Goal: Communication & Community: Share content

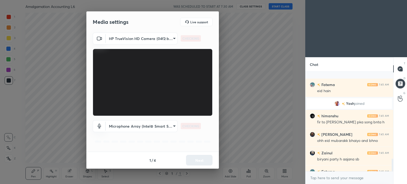
scroll to position [687, 0]
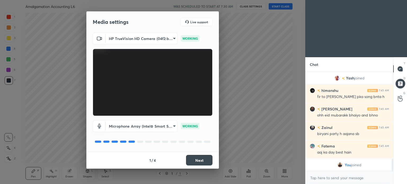
click at [205, 161] on button "Next" at bounding box center [199, 160] width 26 height 11
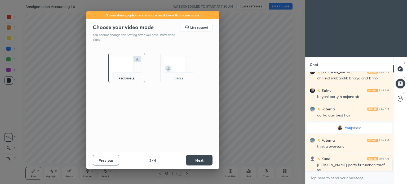
scroll to position [706, 0]
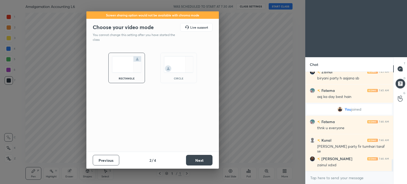
click at [205, 161] on button "Next" at bounding box center [199, 160] width 26 height 11
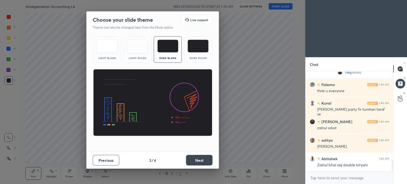
scroll to position [762, 0]
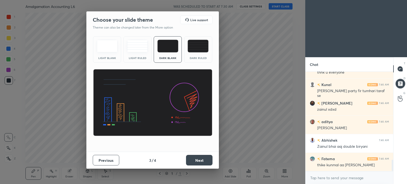
click at [204, 158] on button "Next" at bounding box center [199, 160] width 26 height 11
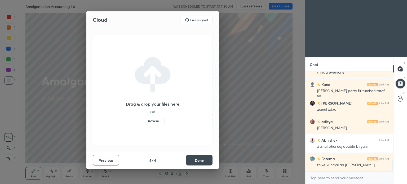
click at [204, 158] on button "Done" at bounding box center [199, 160] width 26 height 11
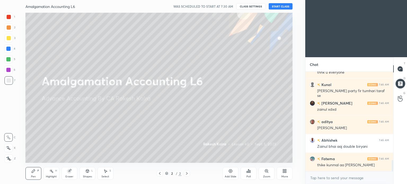
scroll to position [781, 0]
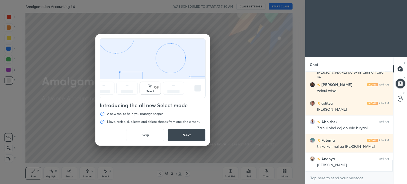
click at [146, 136] on button "Skip" at bounding box center [145, 135] width 38 height 13
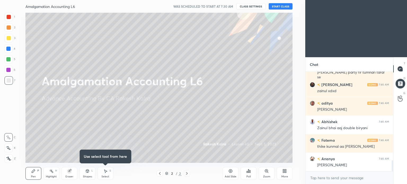
scroll to position [799, 0]
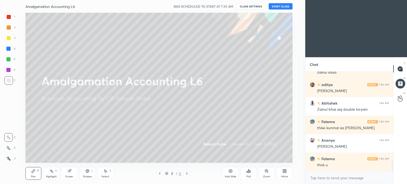
click at [286, 6] on button "START CLASS" at bounding box center [281, 6] width 24 height 6
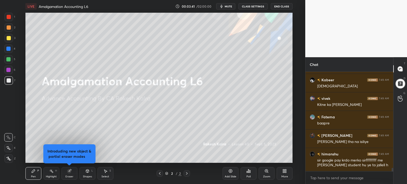
scroll to position [2852, 0]
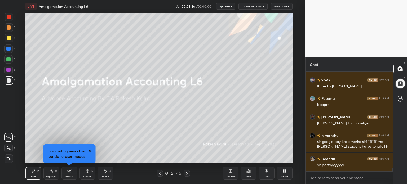
click at [286, 175] on div "More" at bounding box center [284, 176] width 7 height 3
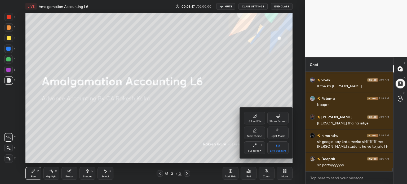
scroll to position [2870, 0]
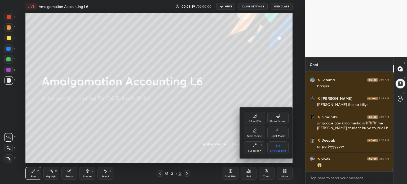
click at [254, 117] on icon at bounding box center [254, 115] width 3 height 3
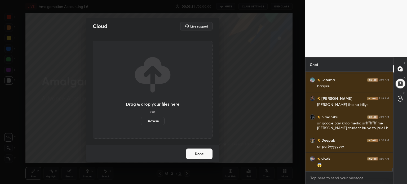
click at [152, 122] on label "Browse" at bounding box center [153, 121] width 24 height 8
click at [141, 122] on input "Browse" at bounding box center [141, 121] width 0 height 8
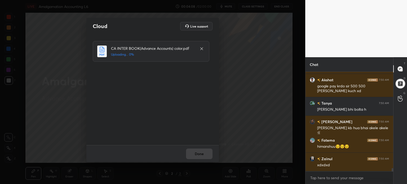
scroll to position [3005, 0]
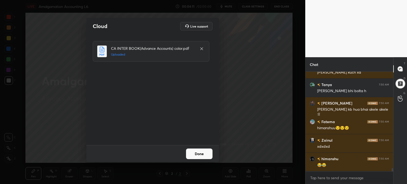
click at [199, 156] on button "Done" at bounding box center [199, 154] width 26 height 11
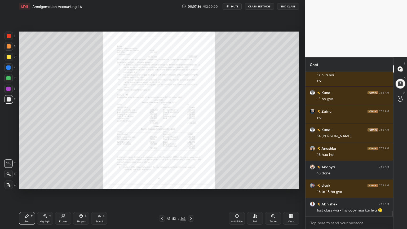
scroll to position [4084, 0]
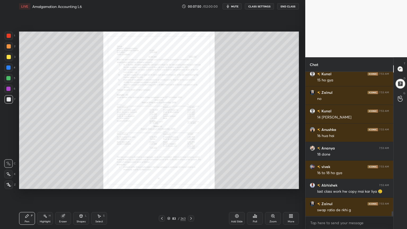
click at [272, 184] on icon at bounding box center [272, 215] width 3 height 3
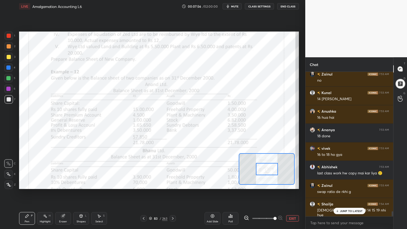
scroll to position [4103, 0]
click at [7, 91] on div at bounding box center [8, 89] width 4 height 4
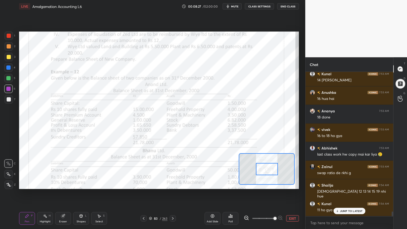
scroll to position [4140, 0]
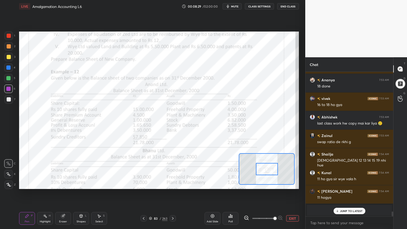
click at [62, 184] on div "Eraser" at bounding box center [63, 221] width 8 height 3
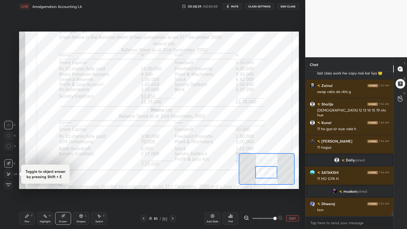
scroll to position [3914, 0]
click at [26, 184] on div "Pen" at bounding box center [27, 221] width 5 height 3
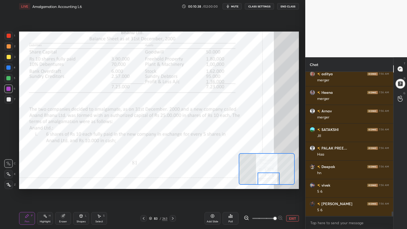
scroll to position [4218, 0]
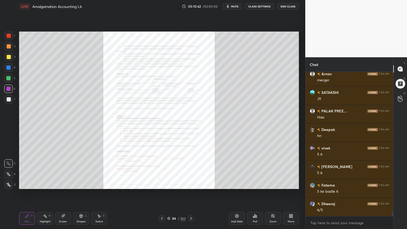
click at [271, 184] on icon at bounding box center [273, 216] width 4 height 4
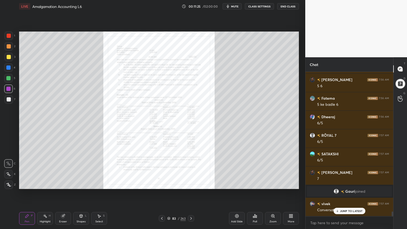
scroll to position [4323, 0]
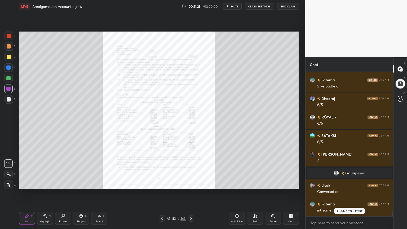
click at [273, 184] on icon at bounding box center [272, 215] width 3 height 3
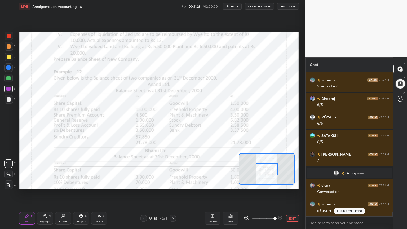
scroll to position [4342, 0]
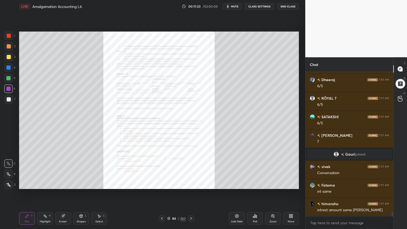
click at [271, 184] on icon at bounding box center [273, 216] width 4 height 4
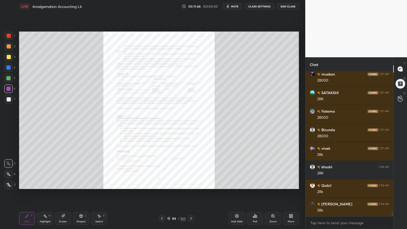
scroll to position [4527, 0]
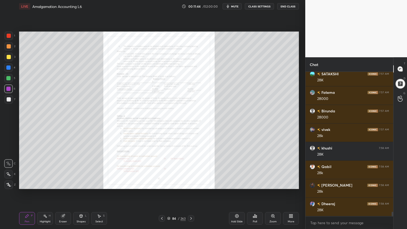
click at [273, 184] on icon at bounding box center [272, 215] width 3 height 3
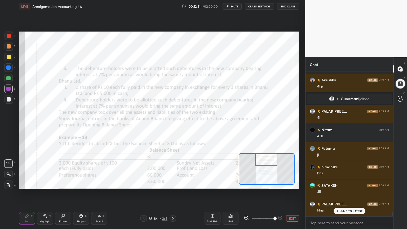
scroll to position [5152, 0]
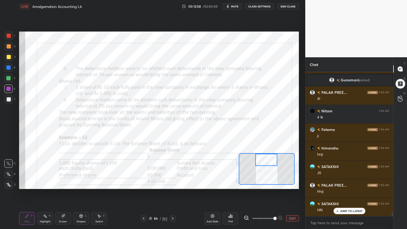
click at [8, 36] on div at bounding box center [9, 36] width 4 height 4
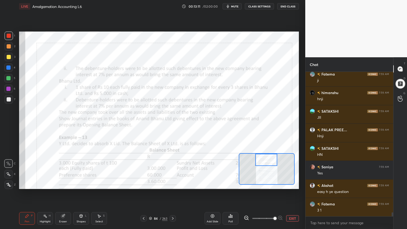
scroll to position [5245, 0]
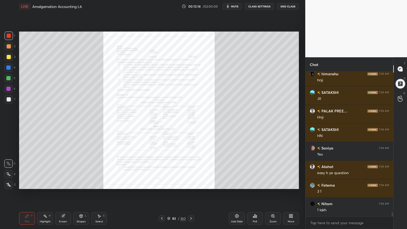
click at [272, 184] on div "Zoom" at bounding box center [273, 218] width 16 height 13
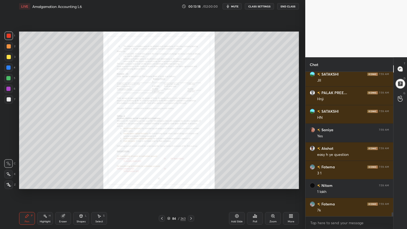
click at [273, 184] on icon at bounding box center [273, 216] width 4 height 4
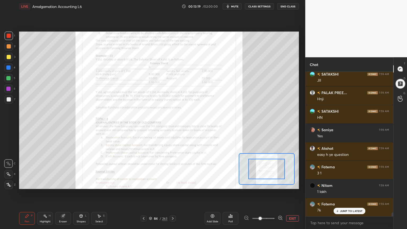
click at [262, 184] on span at bounding box center [260, 218] width 3 height 3
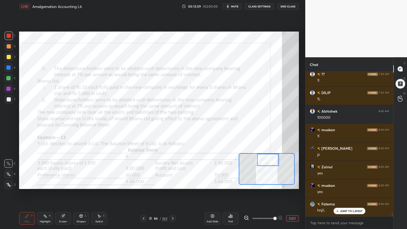
scroll to position [5713, 0]
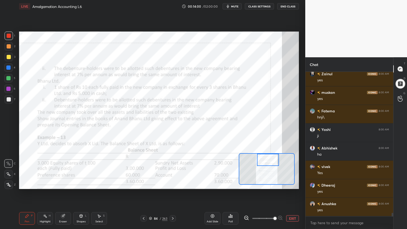
click at [289, 184] on button "EXIT" at bounding box center [292, 218] width 13 height 6
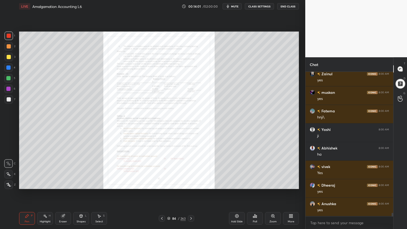
click at [287, 184] on div "More" at bounding box center [291, 218] width 16 height 13
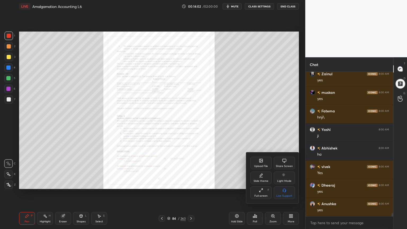
click at [256, 180] on div "Slide theme" at bounding box center [261, 181] width 15 height 3
click at [281, 176] on div "Light Ruled" at bounding box center [284, 177] width 21 height 13
click at [289, 184] on div at bounding box center [203, 114] width 407 height 229
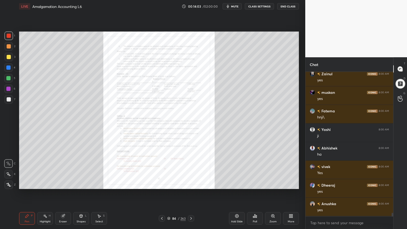
click at [237, 184] on icon at bounding box center [236, 215] width 3 height 3
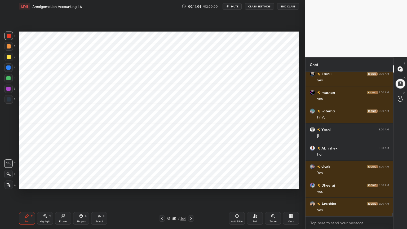
scroll to position [5731, 0]
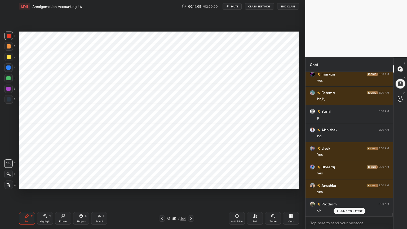
click at [8, 64] on div at bounding box center [8, 67] width 8 height 8
click at [6, 184] on div at bounding box center [9, 184] width 8 height 8
click at [81, 184] on div "Shapes" at bounding box center [81, 221] width 9 height 3
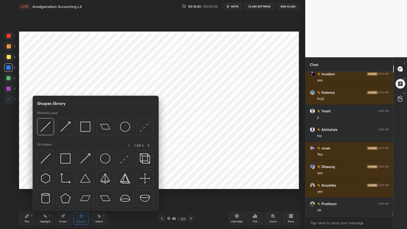
click at [82, 184] on div "Shapes" at bounding box center [81, 221] width 9 height 3
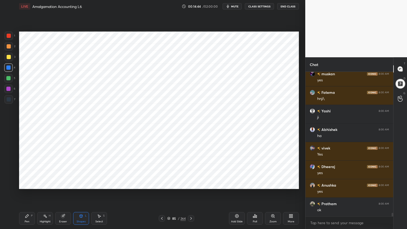
scroll to position [5744, 0]
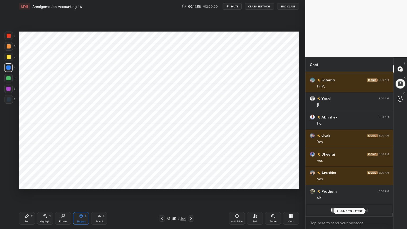
click at [29, 184] on div "Pen" at bounding box center [27, 221] width 5 height 3
click at [12, 101] on div at bounding box center [9, 99] width 8 height 8
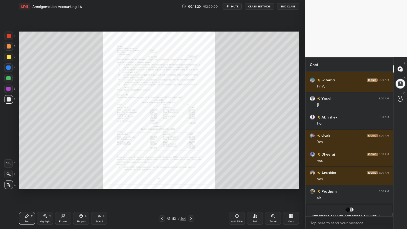
click at [269, 184] on div "Zoom" at bounding box center [273, 218] width 16 height 13
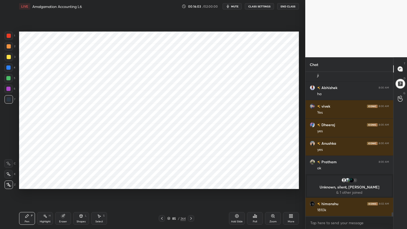
scroll to position [5265, 0]
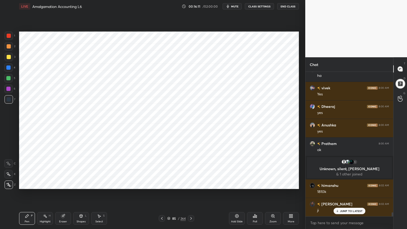
click at [9, 69] on div at bounding box center [8, 67] width 4 height 4
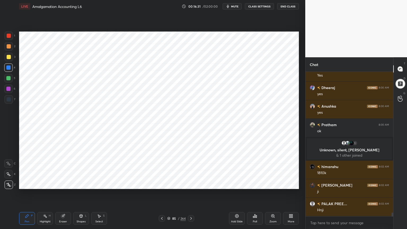
click at [82, 184] on icon at bounding box center [81, 215] width 3 height 3
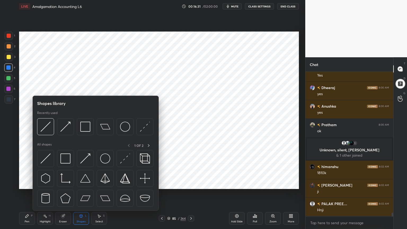
click at [82, 184] on icon at bounding box center [81, 215] width 3 height 3
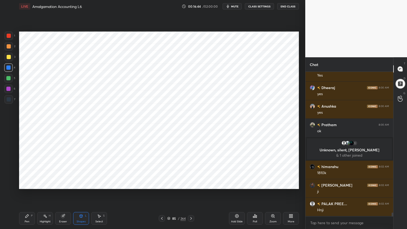
click at [28, 184] on icon at bounding box center [27, 216] width 4 height 4
click at [12, 104] on div "7" at bounding box center [10, 100] width 11 height 11
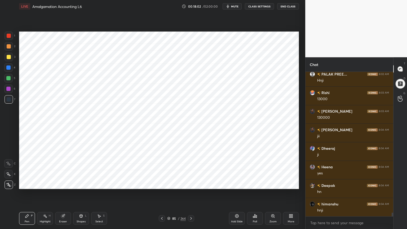
scroll to position [5432, 0]
click at [234, 184] on div "Add Slide" at bounding box center [237, 218] width 16 height 13
click at [10, 69] on div at bounding box center [8, 67] width 4 height 4
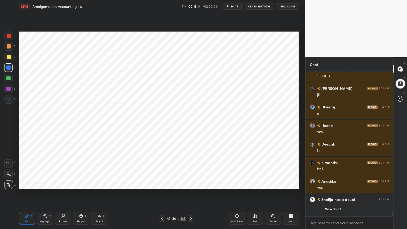
scroll to position [5414, 0]
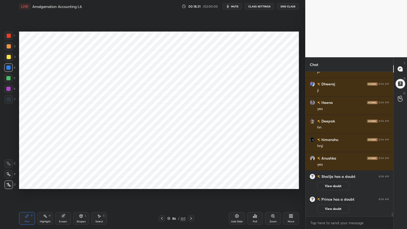
click at [8, 105] on div "7" at bounding box center [10, 100] width 11 height 11
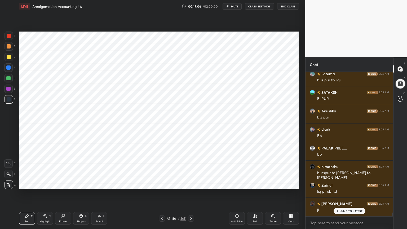
scroll to position [5650, 0]
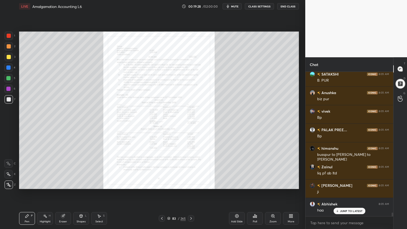
click at [274, 184] on icon at bounding box center [273, 216] width 4 height 4
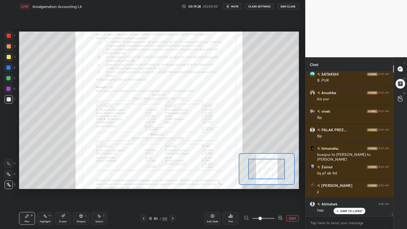
click at [262, 184] on span at bounding box center [260, 218] width 3 height 3
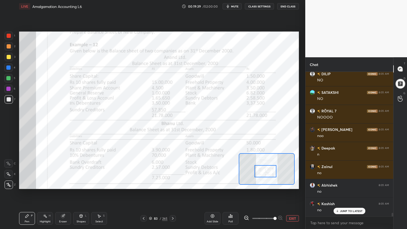
scroll to position [5909, 0]
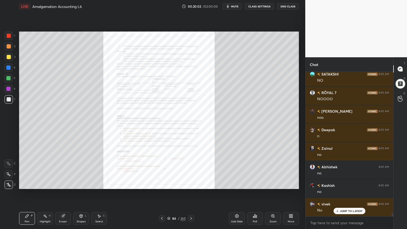
click at [274, 184] on icon at bounding box center [273, 216] width 4 height 4
click at [272, 184] on icon at bounding box center [272, 215] width 3 height 3
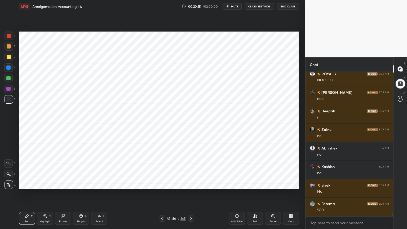
scroll to position [5947, 0]
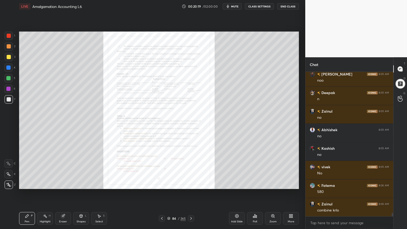
click at [271, 184] on icon at bounding box center [273, 216] width 4 height 4
click at [276, 184] on div "Zoom" at bounding box center [273, 218] width 16 height 13
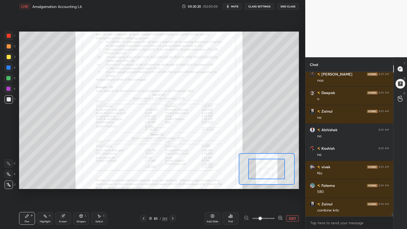
click at [262, 184] on span at bounding box center [260, 218] width 3 height 3
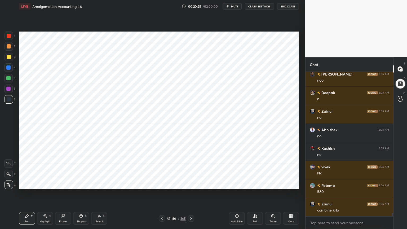
scroll to position [5965, 0]
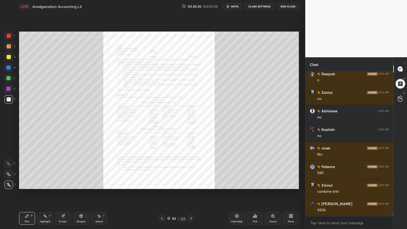
click at [270, 184] on div "Zoom" at bounding box center [273, 218] width 16 height 13
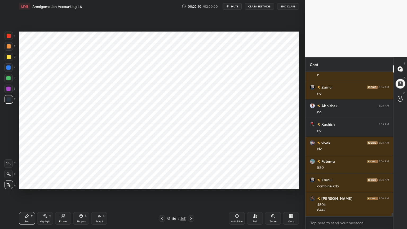
scroll to position [5989, 0]
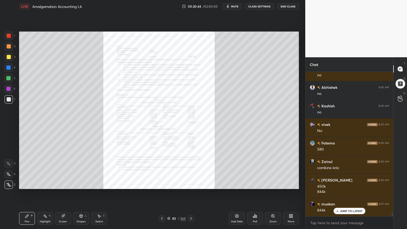
click at [272, 184] on div "Zoom" at bounding box center [273, 218] width 16 height 13
click at [273, 184] on div "Zoom" at bounding box center [273, 218] width 16 height 13
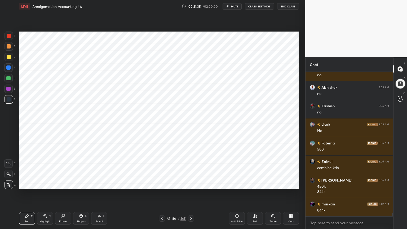
scroll to position [6012, 0]
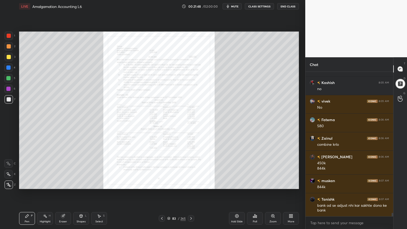
click at [273, 184] on icon at bounding box center [272, 215] width 3 height 3
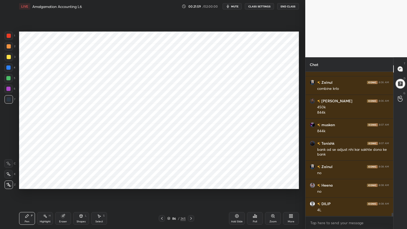
scroll to position [6123, 0]
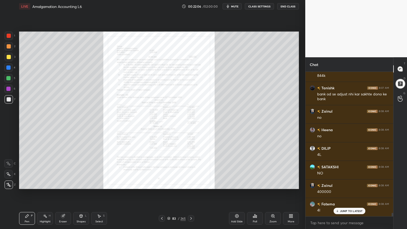
click at [271, 184] on icon at bounding box center [273, 216] width 4 height 4
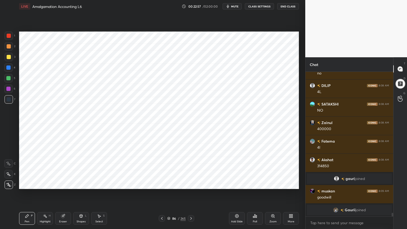
scroll to position [5985, 0]
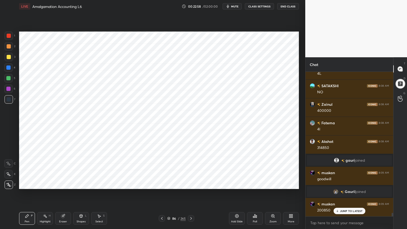
click at [11, 89] on div at bounding box center [8, 89] width 8 height 8
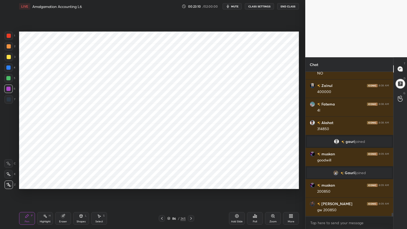
scroll to position [6027, 0]
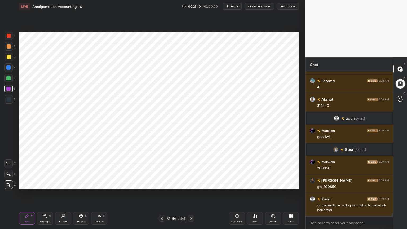
click at [9, 104] on div "7" at bounding box center [10, 100] width 11 height 11
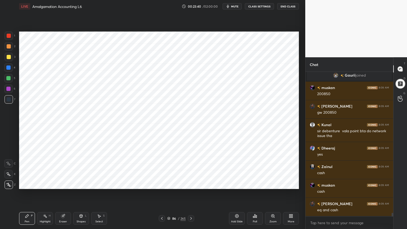
scroll to position [6119, 0]
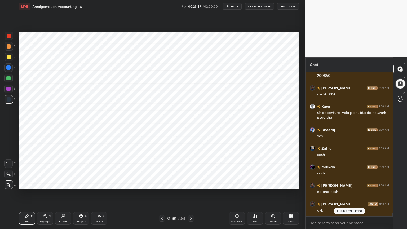
click at [49, 184] on div "Highlight H" at bounding box center [45, 218] width 16 height 13
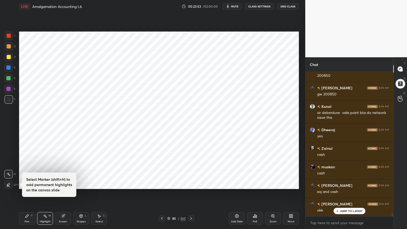
click at [32, 184] on div "P" at bounding box center [32, 215] width 2 height 3
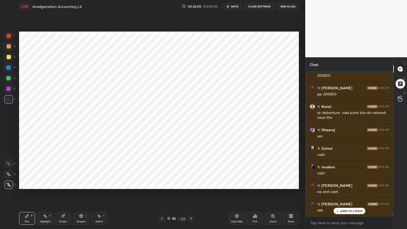
click at [45, 184] on div "Highlight H" at bounding box center [45, 218] width 16 height 13
click at [24, 184] on div "Pen P" at bounding box center [27, 218] width 16 height 13
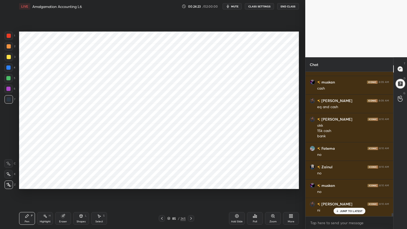
scroll to position [6223, 0]
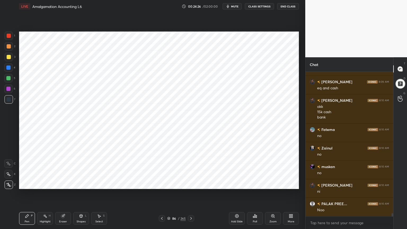
click at [241, 184] on div "Add Slide" at bounding box center [237, 218] width 16 height 13
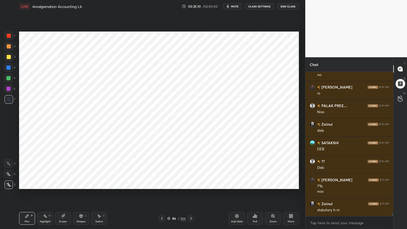
scroll to position [6339, 0]
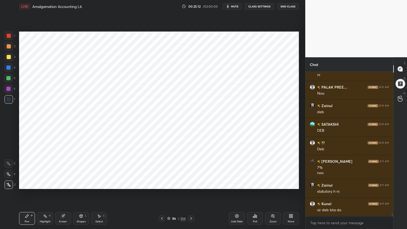
click at [81, 184] on div "Shapes L" at bounding box center [81, 218] width 16 height 13
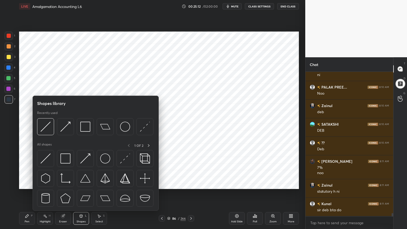
click at [82, 184] on div "Shapes L" at bounding box center [81, 218] width 16 height 13
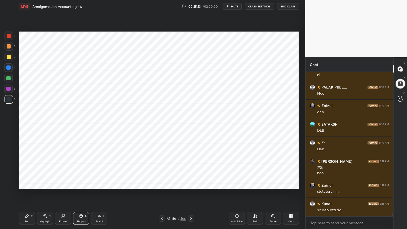
click at [8, 38] on div at bounding box center [9, 36] width 4 height 4
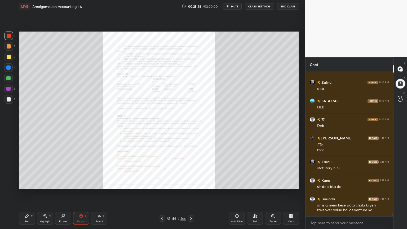
click at [272, 184] on icon at bounding box center [272, 216] width 1 height 0
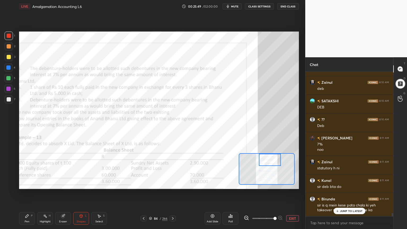
scroll to position [6381, 0]
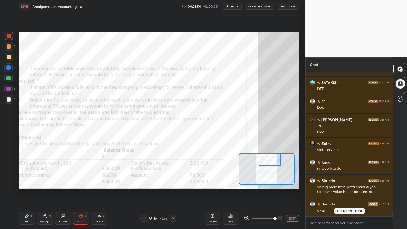
click at [32, 184] on div "P" at bounding box center [32, 215] width 2 height 3
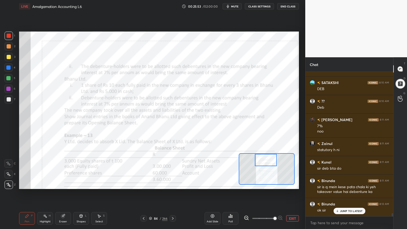
click at [6, 164] on icon at bounding box center [8, 164] width 5 height 4
click at [9, 78] on div at bounding box center [8, 78] width 4 height 4
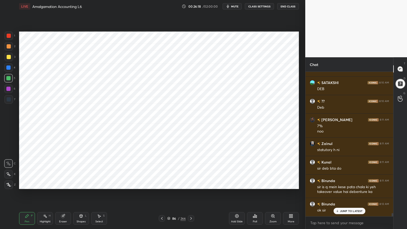
click at [8, 184] on div at bounding box center [9, 184] width 8 height 8
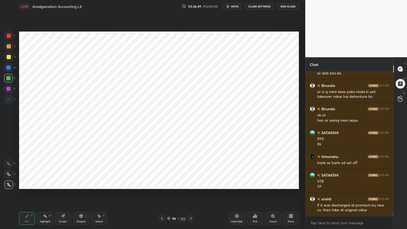
scroll to position [6494, 0]
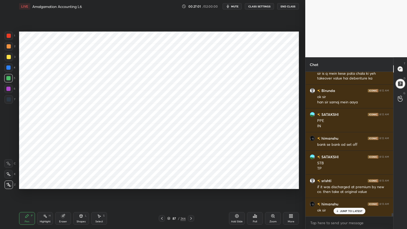
click at [11, 70] on div at bounding box center [8, 67] width 8 height 8
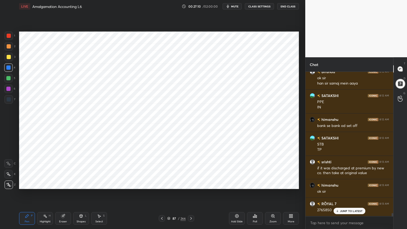
scroll to position [6532, 0]
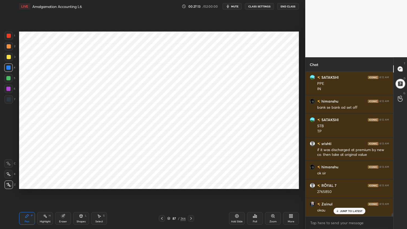
click at [81, 184] on div "Shapes L" at bounding box center [81, 218] width 16 height 13
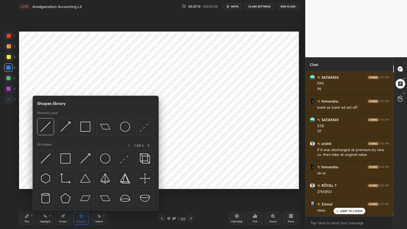
click at [83, 184] on div "Shapes L" at bounding box center [81, 218] width 16 height 13
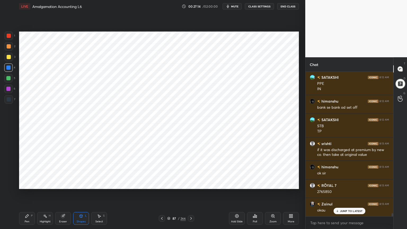
scroll to position [6550, 0]
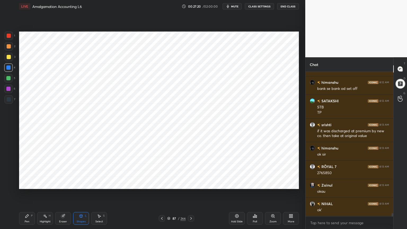
click at [30, 184] on div "Pen P" at bounding box center [27, 218] width 16 height 13
click at [8, 99] on div at bounding box center [9, 99] width 4 height 4
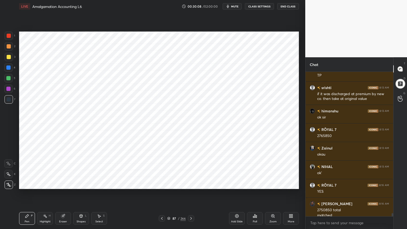
scroll to position [6593, 0]
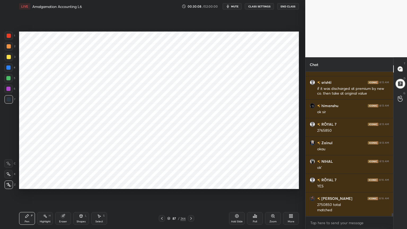
click at [5, 39] on div at bounding box center [9, 36] width 8 height 8
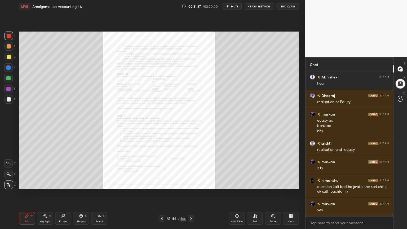
scroll to position [6905, 0]
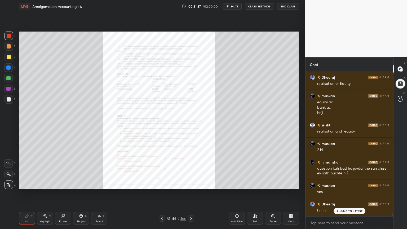
click at [235, 184] on icon at bounding box center [236, 215] width 3 height 3
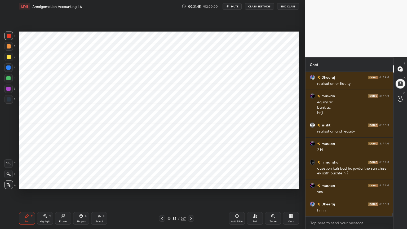
scroll to position [6923, 0]
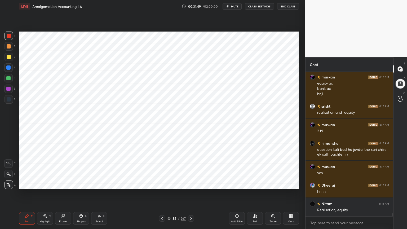
click at [11, 66] on div at bounding box center [8, 67] width 8 height 8
click at [81, 184] on div "Shapes L" at bounding box center [81, 218] width 16 height 13
click at [82, 184] on div "Shapes L" at bounding box center [81, 218] width 16 height 13
click at [28, 184] on div "Pen" at bounding box center [27, 221] width 5 height 3
click at [8, 105] on div "7" at bounding box center [10, 100] width 11 height 11
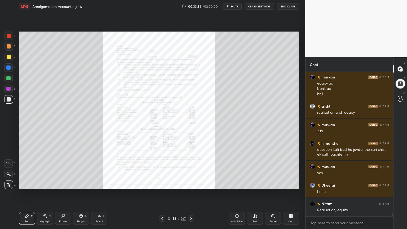
click at [272, 184] on icon at bounding box center [273, 216] width 4 height 4
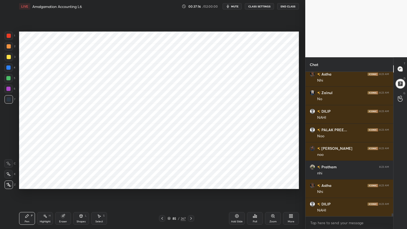
scroll to position [7323, 0]
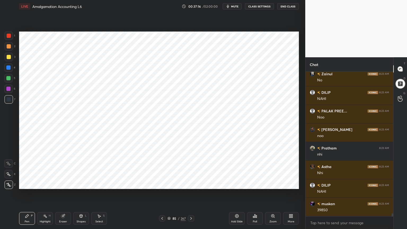
click at [9, 91] on div at bounding box center [8, 89] width 4 height 4
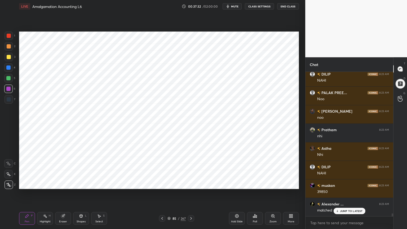
click at [10, 101] on div at bounding box center [9, 99] width 4 height 4
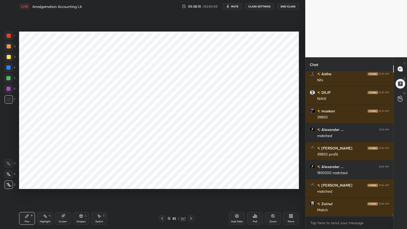
scroll to position [7434, 0]
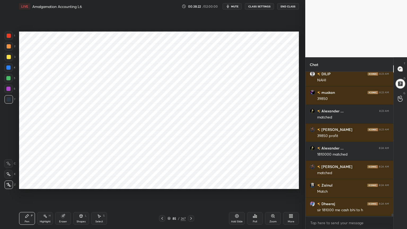
click at [43, 184] on icon at bounding box center [45, 216] width 4 height 4
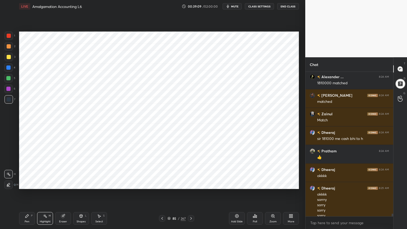
scroll to position [7511, 0]
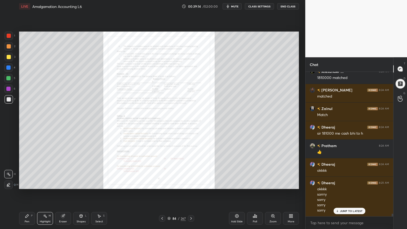
click at [237, 184] on icon at bounding box center [237, 216] width 2 height 2
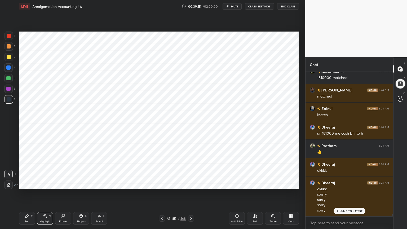
scroll to position [7516, 0]
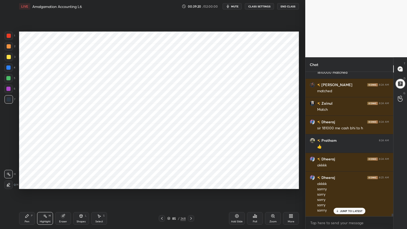
click at [30, 184] on div "Pen P" at bounding box center [27, 218] width 16 height 13
click at [8, 67] on div at bounding box center [8, 67] width 4 height 4
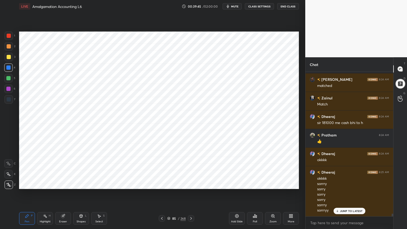
click at [83, 184] on div "Shapes L" at bounding box center [81, 218] width 16 height 13
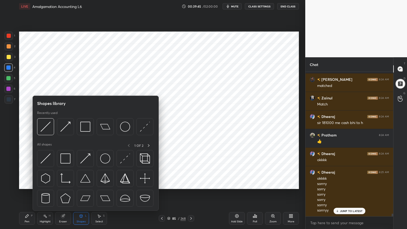
click at [83, 184] on icon at bounding box center [81, 216] width 4 height 4
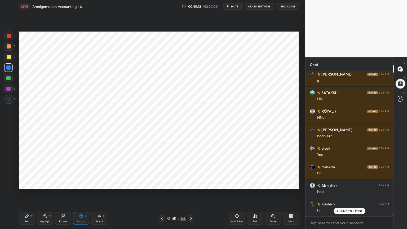
scroll to position [7689, 0]
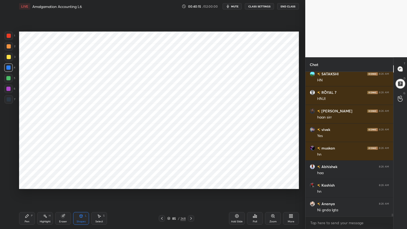
click at [31, 184] on div "Pen P" at bounding box center [27, 218] width 16 height 13
click at [5, 101] on div at bounding box center [9, 99] width 8 height 8
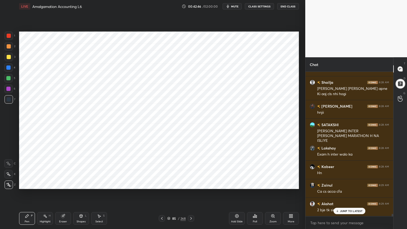
scroll to position [8143, 0]
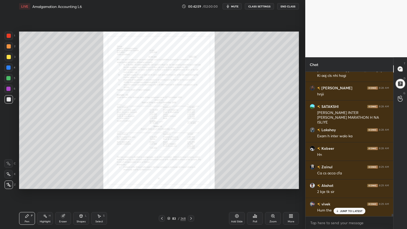
click at [274, 184] on div "Zoom" at bounding box center [272, 221] width 7 height 3
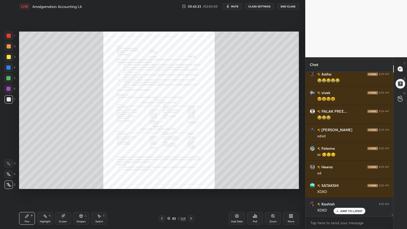
scroll to position [8649, 0]
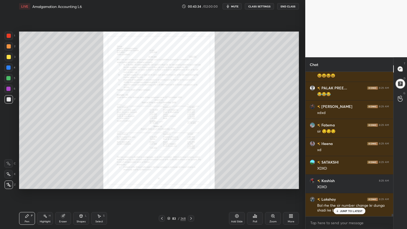
click at [274, 184] on icon at bounding box center [273, 216] width 4 height 4
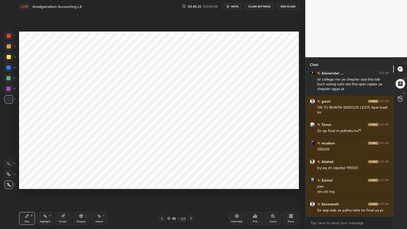
scroll to position [9308, 0]
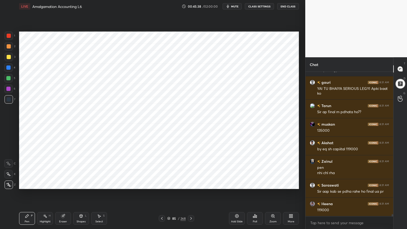
click at [10, 91] on div at bounding box center [8, 89] width 8 height 8
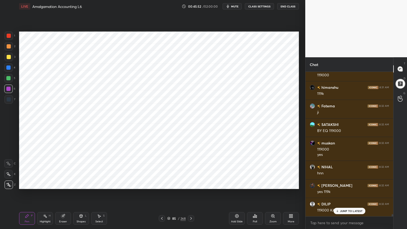
scroll to position [9462, 0]
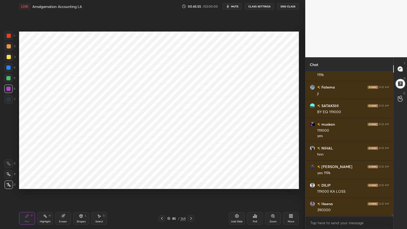
click at [8, 100] on div at bounding box center [9, 99] width 4 height 4
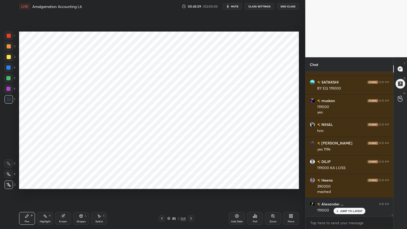
scroll to position [9504, 0]
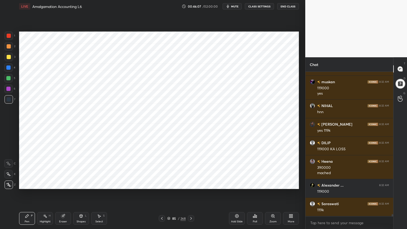
click at [6, 38] on div at bounding box center [9, 36] width 8 height 8
click at [4, 89] on div at bounding box center [8, 89] width 8 height 8
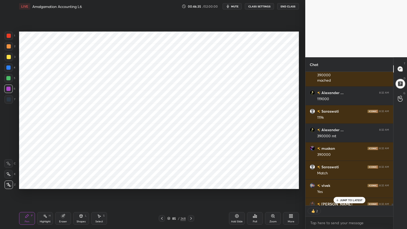
scroll to position [9626, 0]
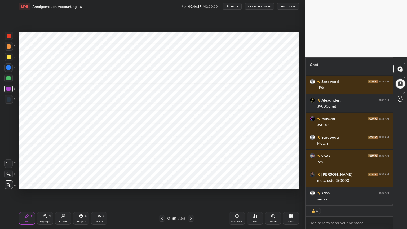
click at [43, 184] on icon at bounding box center [45, 216] width 4 height 4
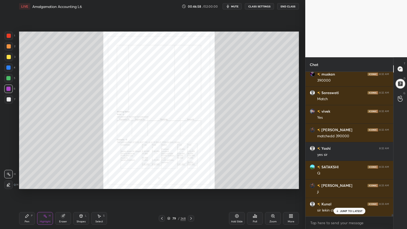
scroll to position [9689, 0]
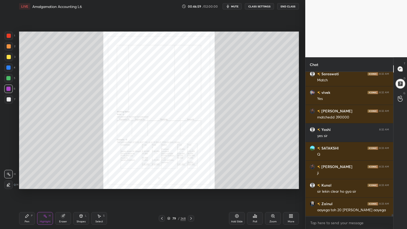
click at [270, 184] on div "Zoom" at bounding box center [272, 221] width 7 height 3
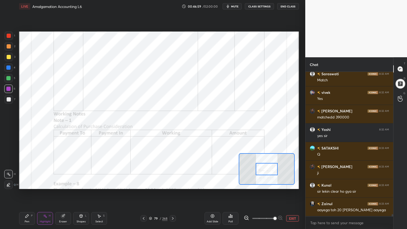
click at [273, 184] on span at bounding box center [274, 218] width 3 height 3
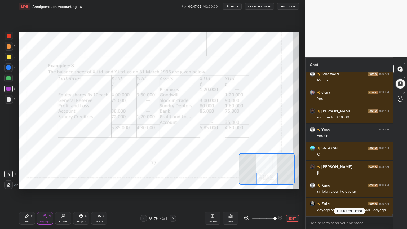
scroll to position [9708, 0]
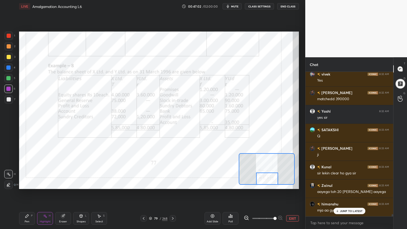
click at [28, 184] on div "Pen P" at bounding box center [27, 218] width 16 height 13
click at [9, 162] on icon at bounding box center [8, 164] width 5 height 4
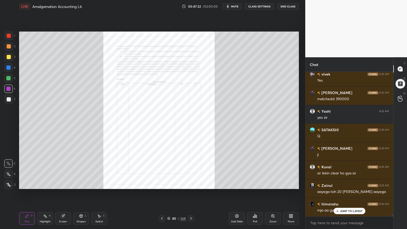
click at [272, 184] on icon at bounding box center [272, 215] width 3 height 3
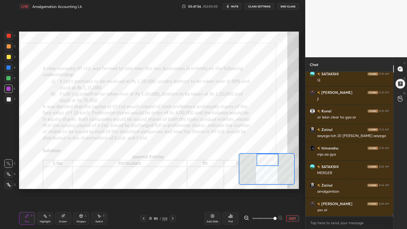
scroll to position [9782, 0]
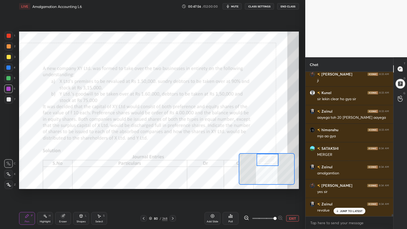
click at [5, 36] on div at bounding box center [9, 36] width 8 height 8
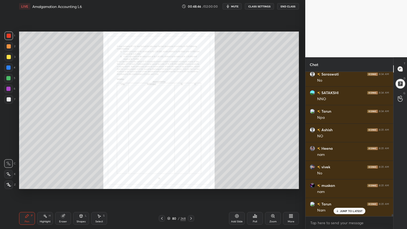
scroll to position [10232, 0]
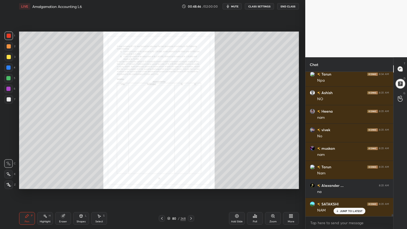
click at [236, 184] on icon at bounding box center [237, 216] width 4 height 4
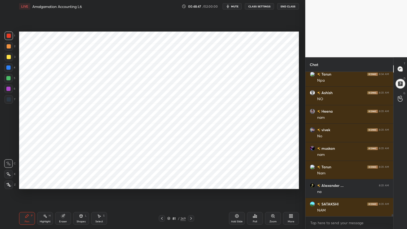
scroll to position [10251, 0]
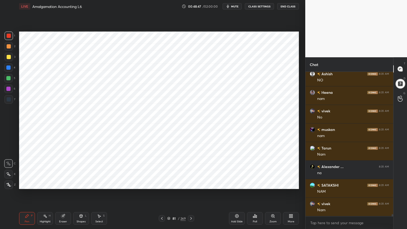
click at [8, 184] on icon at bounding box center [8, 185] width 5 height 4
click at [8, 70] on div at bounding box center [8, 67] width 8 height 8
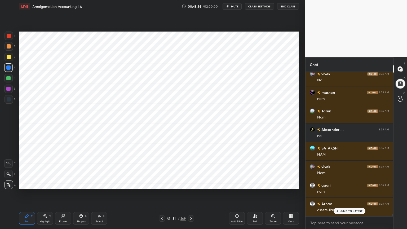
scroll to position [10307, 0]
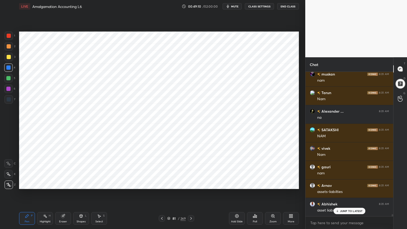
click at [81, 184] on div "Shapes L" at bounding box center [81, 218] width 16 height 13
click at [82, 184] on div "Shapes L" at bounding box center [81, 218] width 16 height 13
click at [24, 184] on div "Pen P" at bounding box center [27, 218] width 16 height 13
click at [10, 101] on div at bounding box center [9, 99] width 4 height 4
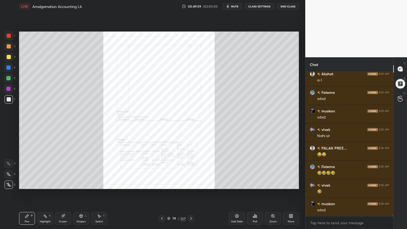
scroll to position [10529, 0]
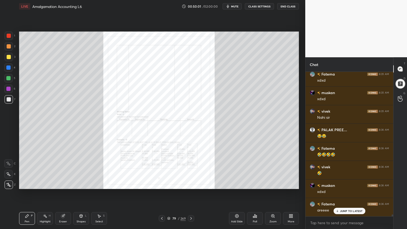
click at [272, 184] on icon at bounding box center [272, 215] width 3 height 3
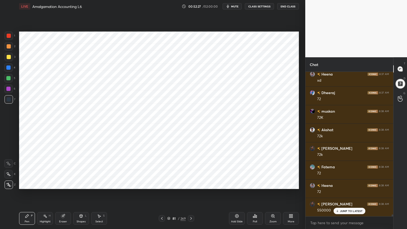
scroll to position [11203, 0]
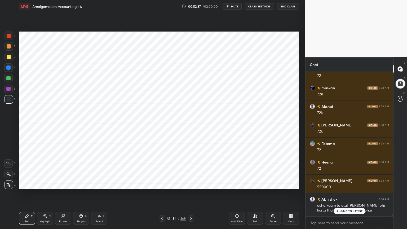
click at [81, 184] on icon at bounding box center [81, 215] width 3 height 3
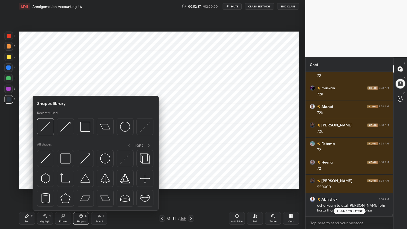
click at [82, 184] on icon at bounding box center [81, 215] width 3 height 3
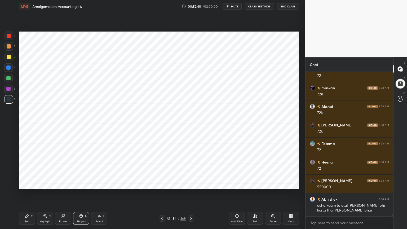
scroll to position [11222, 0]
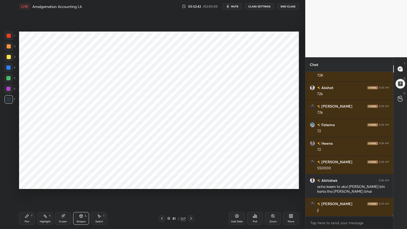
click at [25, 184] on div "Pen" at bounding box center [27, 221] width 5 height 3
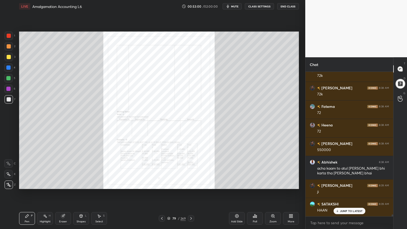
click at [270, 184] on div "Zoom" at bounding box center [273, 218] width 16 height 13
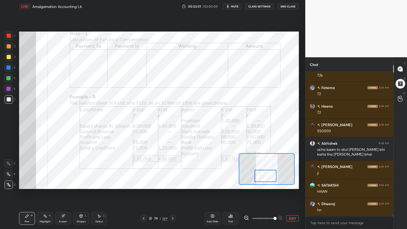
scroll to position [11277, 0]
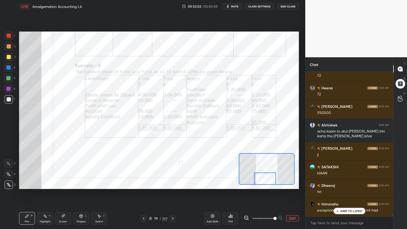
click at [46, 184] on div "Highlight H" at bounding box center [45, 218] width 16 height 13
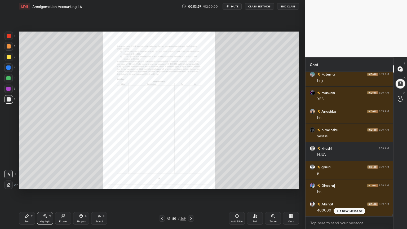
scroll to position [11524, 0]
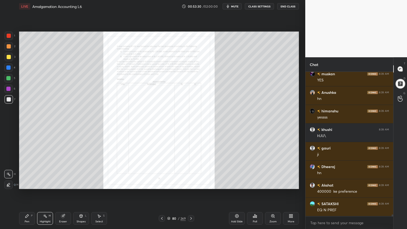
click at [272, 184] on icon at bounding box center [273, 216] width 4 height 4
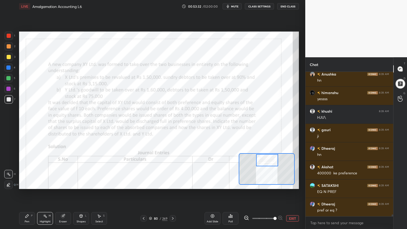
scroll to position [11561, 0]
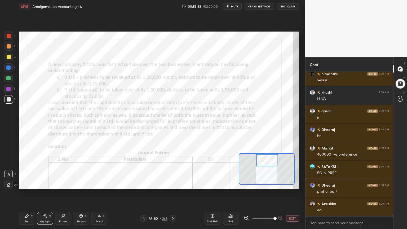
click at [26, 184] on div "Pen" at bounding box center [27, 221] width 5 height 3
click at [7, 165] on icon at bounding box center [8, 164] width 5 height 4
click at [9, 76] on div at bounding box center [8, 78] width 4 height 4
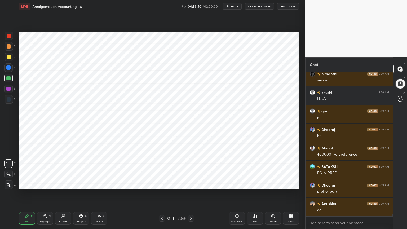
click at [47, 184] on div "Highlight H" at bounding box center [45, 218] width 16 height 13
click at [34, 184] on div "Pen P" at bounding box center [27, 218] width 16 height 13
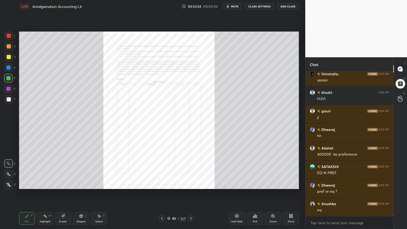
click at [274, 184] on icon at bounding box center [273, 216] width 4 height 4
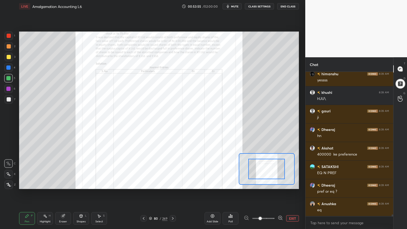
click at [262, 184] on span at bounding box center [260, 218] width 3 height 3
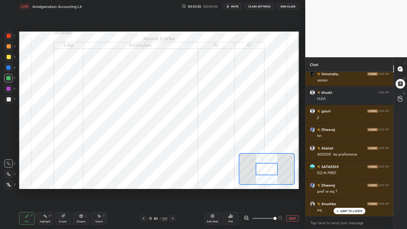
scroll to position [11579, 0]
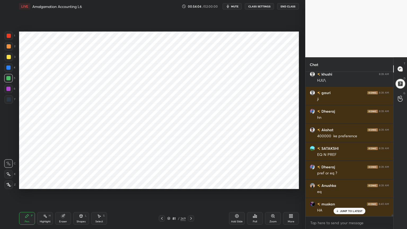
click at [10, 68] on div at bounding box center [8, 67] width 4 height 4
click at [10, 184] on icon at bounding box center [8, 185] width 5 height 4
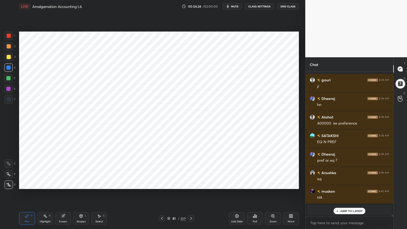
scroll to position [11611, 0]
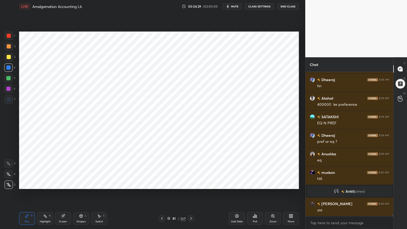
click at [6, 102] on div at bounding box center [9, 99] width 8 height 8
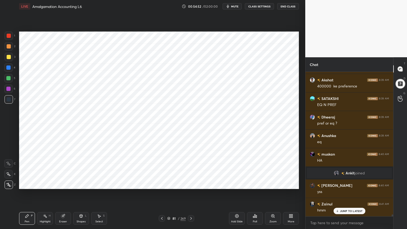
scroll to position [11648, 0]
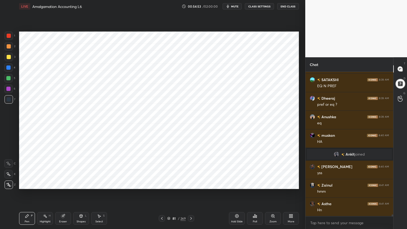
click at [46, 184] on div "Highlight" at bounding box center [45, 221] width 11 height 3
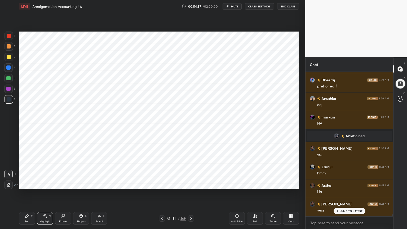
click at [31, 184] on div "Pen P" at bounding box center [27, 218] width 16 height 13
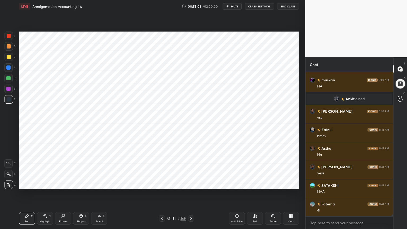
scroll to position [11722, 0]
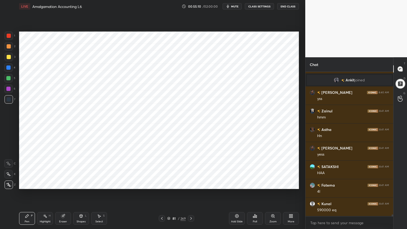
click at [41, 184] on div "Highlight" at bounding box center [45, 221] width 11 height 3
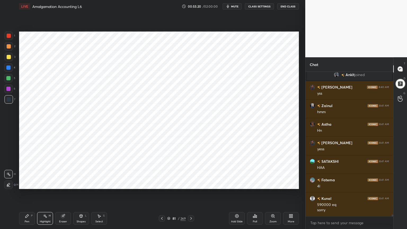
scroll to position [132, 86]
click at [8, 67] on div at bounding box center [8, 67] width 4 height 4
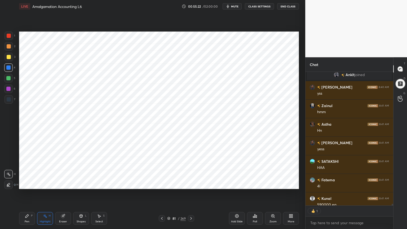
scroll to position [11744, 0]
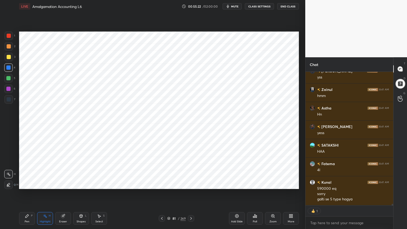
click at [31, 184] on div "Pen P" at bounding box center [27, 218] width 16 height 13
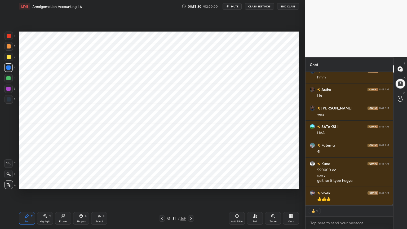
scroll to position [143, 86]
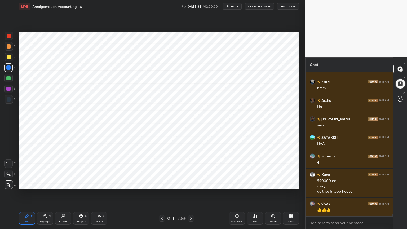
click at [101, 184] on div "Select S" at bounding box center [99, 218] width 16 height 13
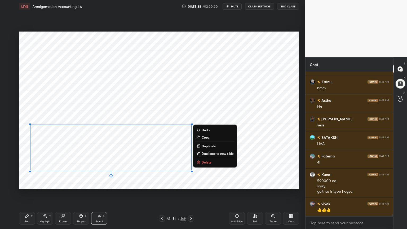
click at [31, 184] on div "Pen P" at bounding box center [27, 218] width 16 height 13
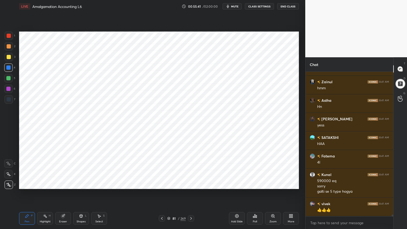
click at [83, 184] on div "Shapes L" at bounding box center [81, 218] width 16 height 13
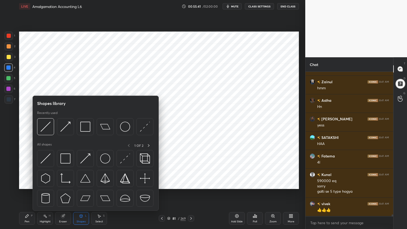
click at [84, 184] on div "Shapes L" at bounding box center [81, 218] width 16 height 13
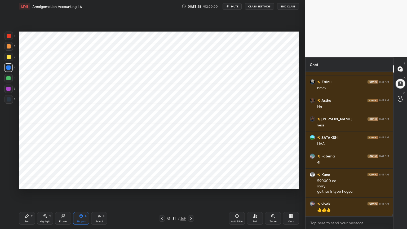
click at [29, 184] on div "Pen P" at bounding box center [27, 218] width 16 height 13
click at [9, 102] on div at bounding box center [9, 99] width 8 height 8
click at [80, 184] on div "Shapes" at bounding box center [81, 221] width 9 height 3
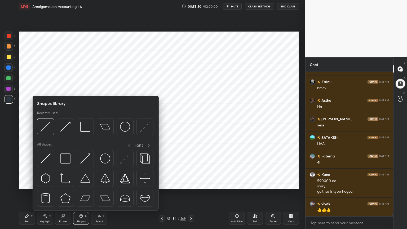
click at [84, 184] on div "Shapes L" at bounding box center [81, 218] width 16 height 13
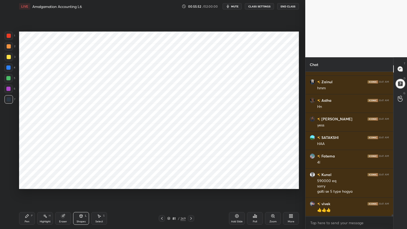
click at [27, 184] on div "Pen" at bounding box center [27, 221] width 5 height 3
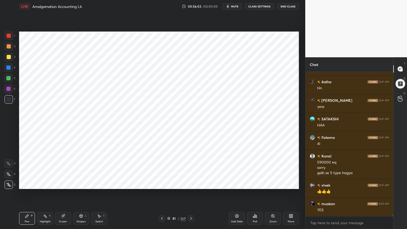
scroll to position [11788, 0]
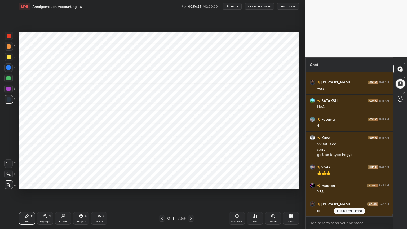
click at [45, 184] on div "Highlight H" at bounding box center [45, 218] width 16 height 13
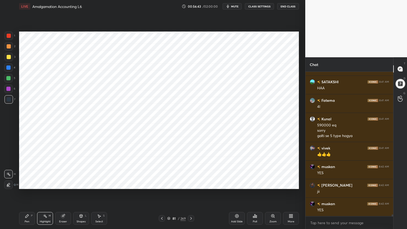
click at [25, 184] on div "Pen P" at bounding box center [27, 218] width 16 height 13
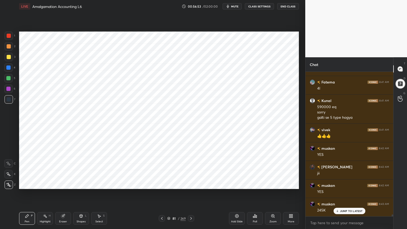
click at [42, 184] on div "Highlight H" at bounding box center [45, 218] width 16 height 13
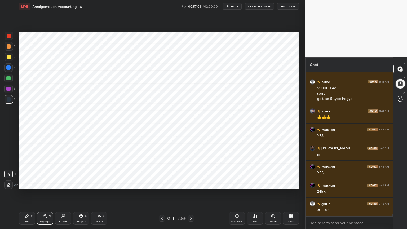
click at [29, 184] on div "Pen" at bounding box center [27, 221] width 5 height 3
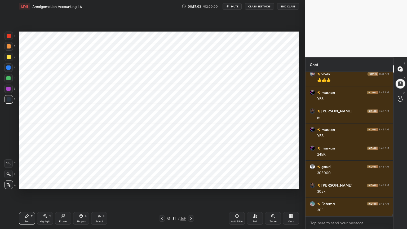
scroll to position [11899, 0]
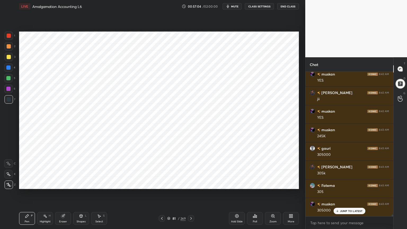
click at [48, 184] on div "Highlight H" at bounding box center [45, 218] width 16 height 13
click at [31, 184] on div "Pen P" at bounding box center [27, 218] width 16 height 13
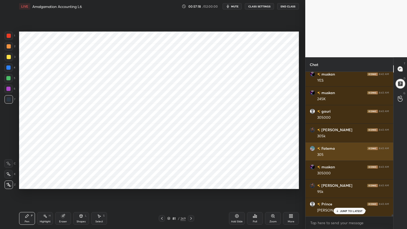
scroll to position [11937, 0]
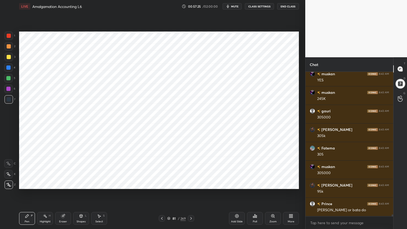
click at [47, 184] on div "Highlight H" at bounding box center [45, 218] width 16 height 13
click at [8, 30] on div "1 2 3 4 5 6 7 C X Z C X Z E E Erase all H H LIVE Amalgamation Accounting L6 00:…" at bounding box center [150, 114] width 301 height 229
click at [10, 37] on div at bounding box center [9, 36] width 4 height 4
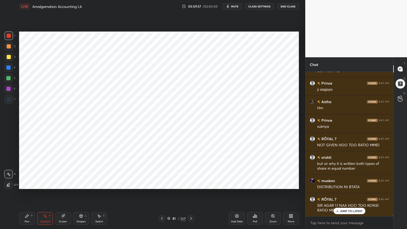
scroll to position [12262, 0]
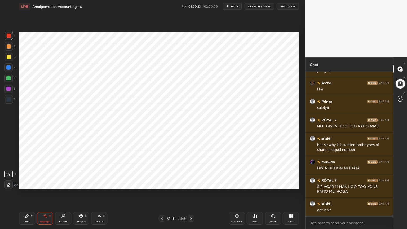
click at [237, 184] on icon at bounding box center [237, 216] width 4 height 4
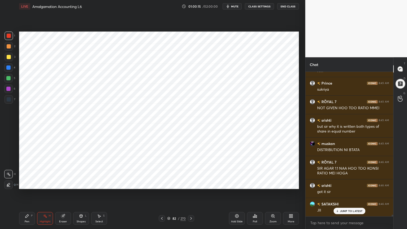
click at [10, 67] on div at bounding box center [8, 67] width 4 height 4
click at [24, 184] on div "Pen P" at bounding box center [27, 218] width 16 height 13
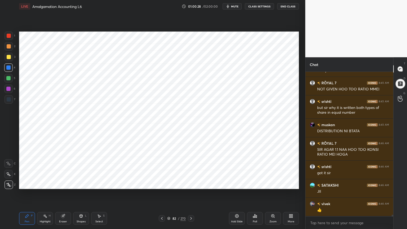
scroll to position [12322, 0]
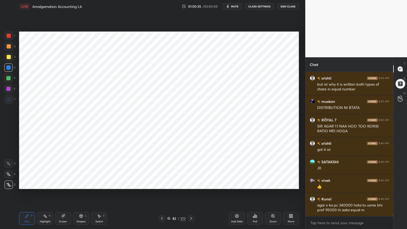
click at [8, 101] on div at bounding box center [9, 99] width 8 height 8
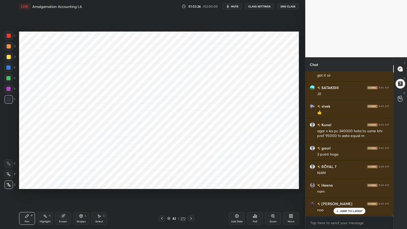
scroll to position [12414, 0]
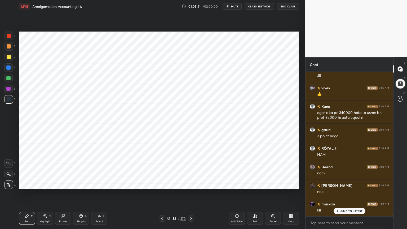
click at [81, 184] on div "Shapes" at bounding box center [81, 221] width 9 height 3
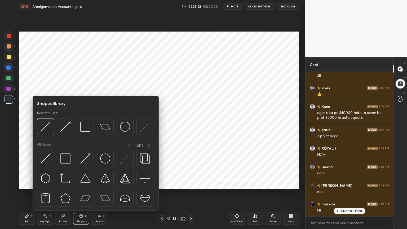
click at [7, 36] on div at bounding box center [9, 36] width 4 height 4
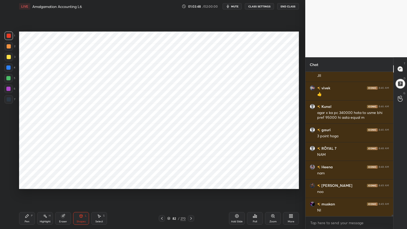
scroll to position [12433, 0]
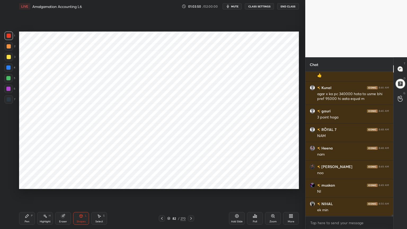
click at [25, 184] on icon at bounding box center [26, 215] width 3 height 3
click at [235, 184] on div "Add Slide" at bounding box center [237, 218] width 16 height 13
click at [8, 69] on div at bounding box center [8, 67] width 4 height 4
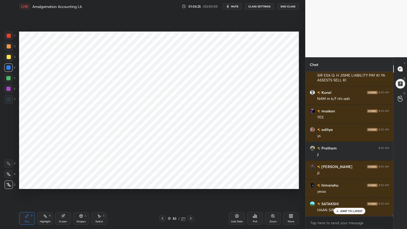
scroll to position [10659, 0]
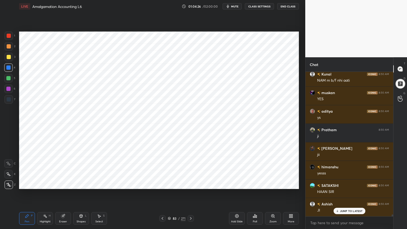
click at [81, 184] on div "Shapes L" at bounding box center [81, 218] width 16 height 13
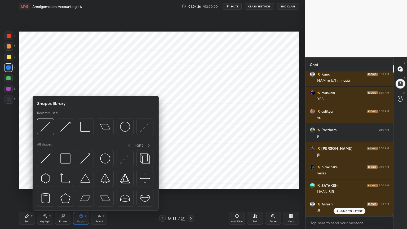
click at [81, 184] on div "Shapes L" at bounding box center [81, 218] width 16 height 13
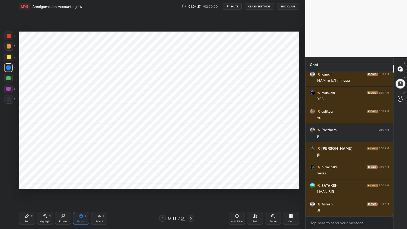
scroll to position [10678, 0]
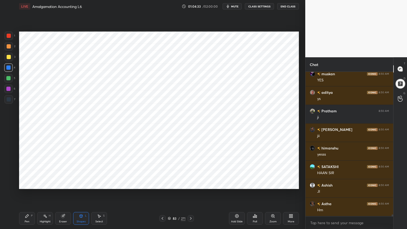
click at [25, 184] on icon at bounding box center [27, 216] width 4 height 4
click at [7, 96] on div at bounding box center [9, 99] width 8 height 8
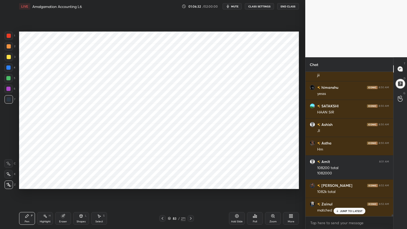
scroll to position [10758, 0]
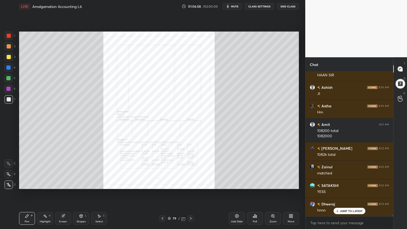
click at [271, 184] on icon at bounding box center [272, 215] width 3 height 3
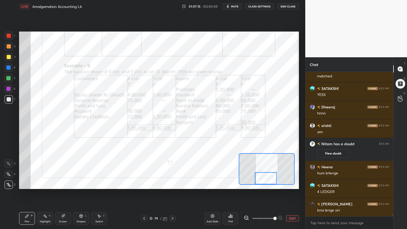
scroll to position [10793, 0]
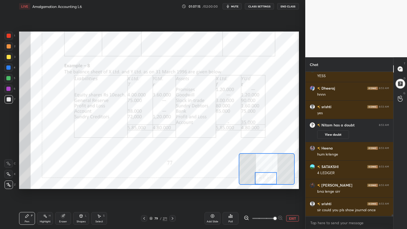
click at [231, 184] on div "Poll" at bounding box center [230, 221] width 4 height 3
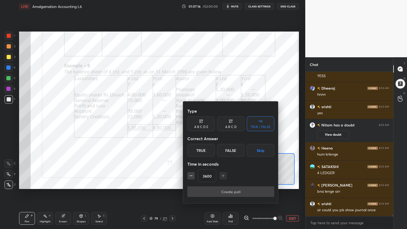
click at [262, 150] on button "Skip" at bounding box center [261, 150] width 28 height 13
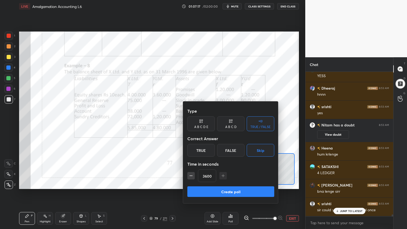
scroll to position [10815, 0]
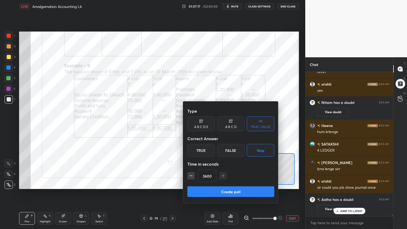
click at [253, 184] on button "Create poll" at bounding box center [230, 191] width 87 height 11
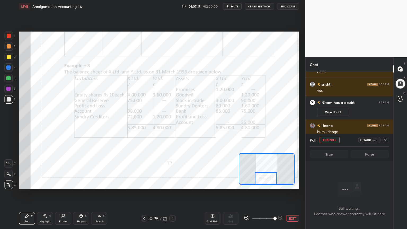
scroll to position [115, 86]
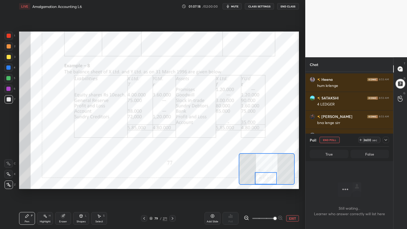
click at [387, 138] on icon at bounding box center [386, 140] width 4 height 4
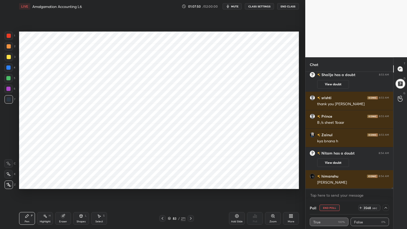
scroll to position [10924, 0]
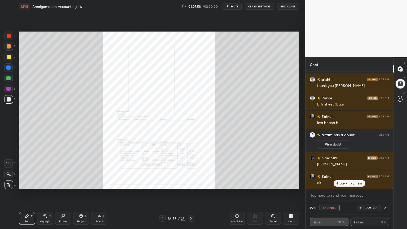
click at [273, 184] on div "Zoom" at bounding box center [272, 221] width 7 height 3
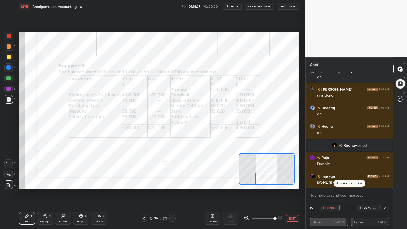
scroll to position [11208, 0]
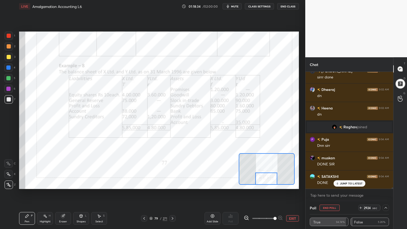
click at [331, 184] on button "End Poll" at bounding box center [330, 208] width 20 height 6
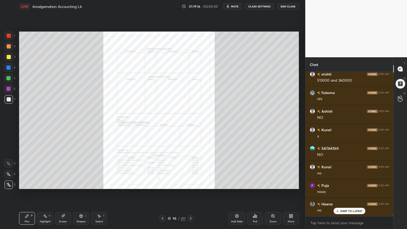
scroll to position [11422, 0]
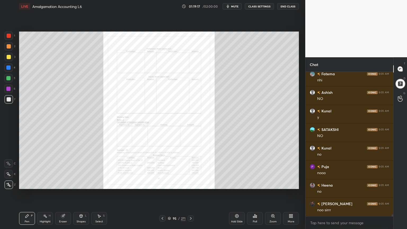
click at [272, 184] on div "Zoom" at bounding box center [273, 218] width 16 height 13
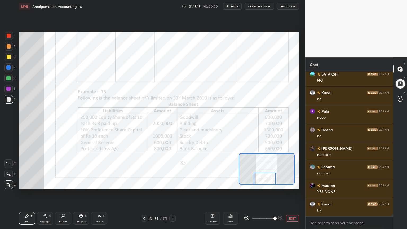
scroll to position [11496, 0]
click at [10, 165] on icon at bounding box center [8, 164] width 5 height 4
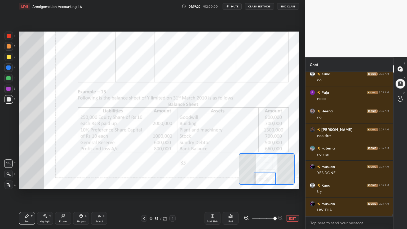
scroll to position [11515, 0]
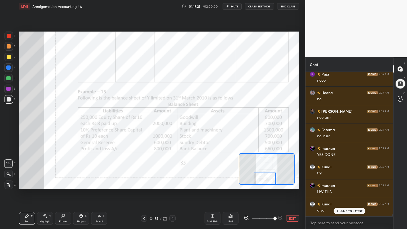
click at [8, 36] on div at bounding box center [9, 36] width 4 height 4
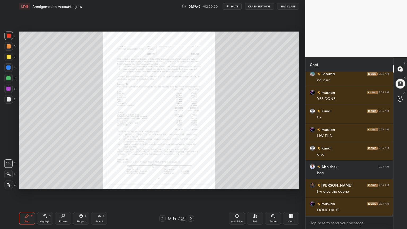
click at [268, 184] on div "Zoom" at bounding box center [273, 218] width 16 height 13
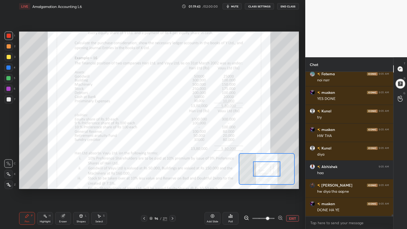
click at [280, 184] on icon at bounding box center [280, 218] width 1 height 0
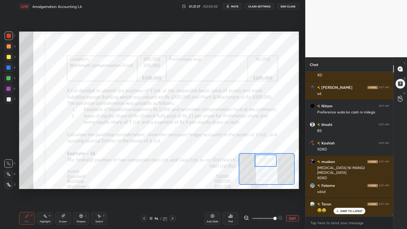
scroll to position [11889, 0]
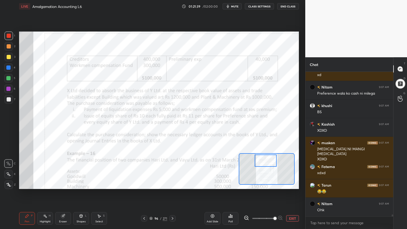
click at [215, 184] on div "Add Slide" at bounding box center [213, 218] width 16 height 13
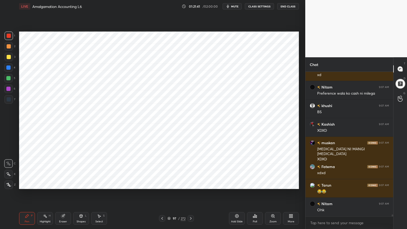
click at [7, 71] on div at bounding box center [8, 67] width 8 height 8
click at [11, 184] on div at bounding box center [9, 184] width 8 height 8
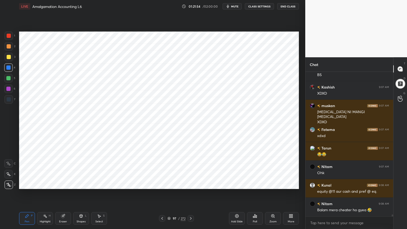
scroll to position [11949, 0]
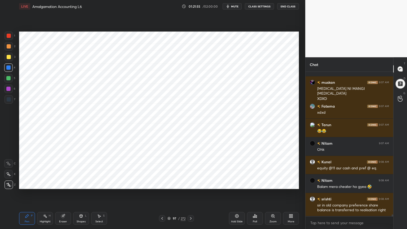
click at [83, 184] on div "Shapes L" at bounding box center [81, 218] width 16 height 13
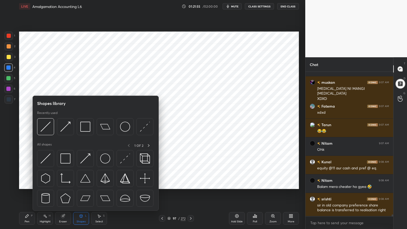
click at [83, 184] on div "Shapes L" at bounding box center [81, 218] width 16 height 13
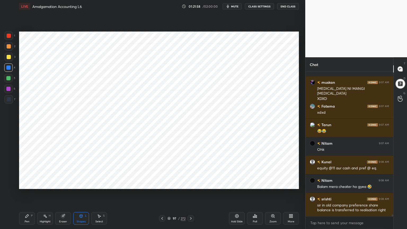
click at [29, 184] on div "Pen" at bounding box center [27, 221] width 5 height 3
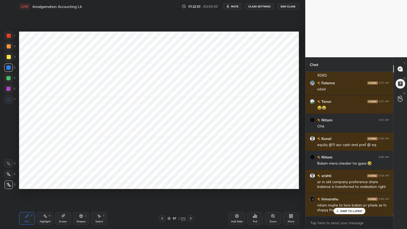
scroll to position [11991, 0]
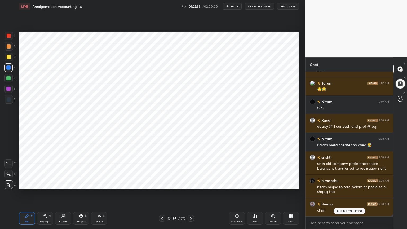
click at [85, 184] on div "Shapes" at bounding box center [81, 221] width 9 height 3
click at [85, 184] on div "Shapes L" at bounding box center [81, 218] width 16 height 13
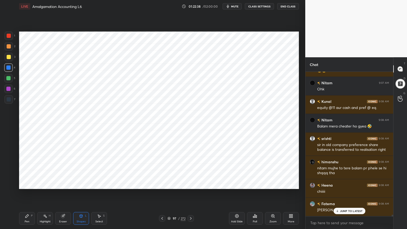
scroll to position [12028, 0]
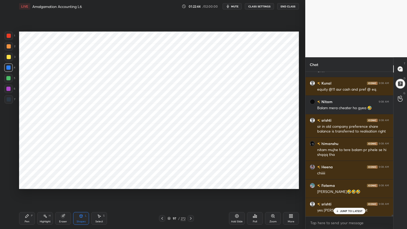
click at [24, 184] on div "Pen P" at bounding box center [27, 218] width 16 height 13
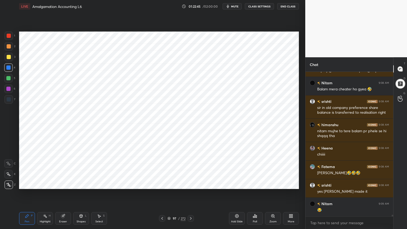
click at [8, 101] on div at bounding box center [9, 99] width 4 height 4
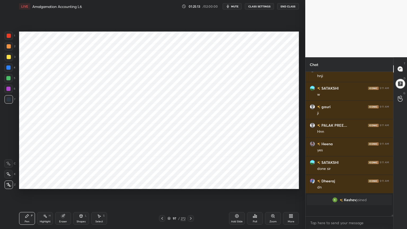
scroll to position [143, 86]
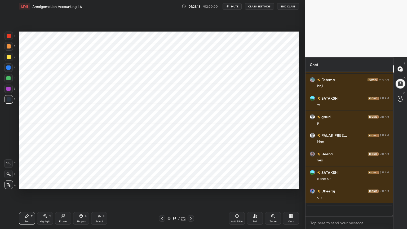
click at [234, 184] on div "Add Slide" at bounding box center [237, 218] width 16 height 13
click at [9, 67] on div at bounding box center [8, 67] width 4 height 4
click at [11, 98] on div at bounding box center [9, 99] width 8 height 8
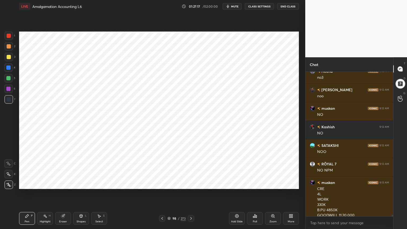
scroll to position [12230, 0]
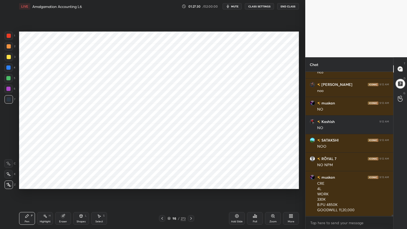
click at [8, 90] on div at bounding box center [8, 89] width 4 height 4
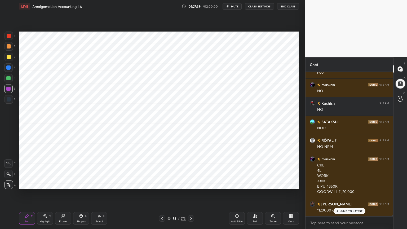
click at [8, 99] on div at bounding box center [9, 99] width 4 height 4
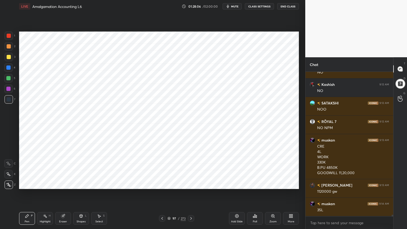
click at [43, 184] on div "Highlight" at bounding box center [45, 221] width 11 height 3
click at [31, 184] on div "Pen P" at bounding box center [27, 218] width 16 height 13
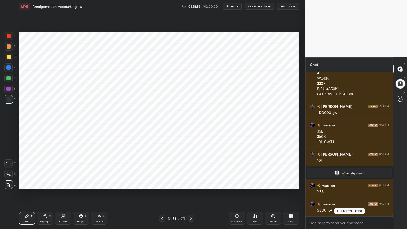
scroll to position [12364, 0]
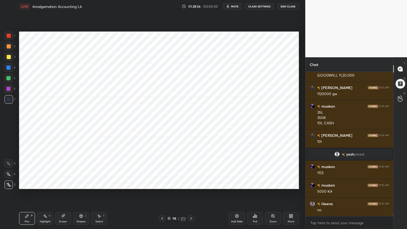
click at [7, 40] on div at bounding box center [9, 36] width 8 height 8
click at [82, 184] on icon at bounding box center [81, 216] width 4 height 4
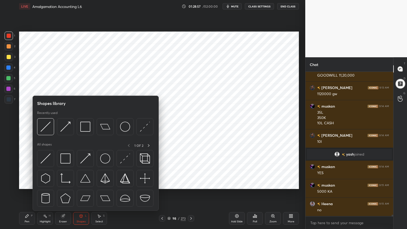
click at [84, 184] on div "Shapes L" at bounding box center [81, 218] width 16 height 13
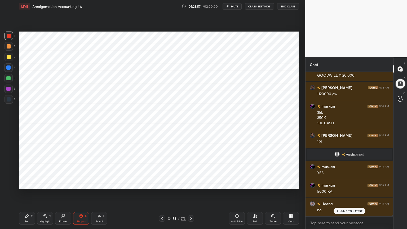
scroll to position [12383, 0]
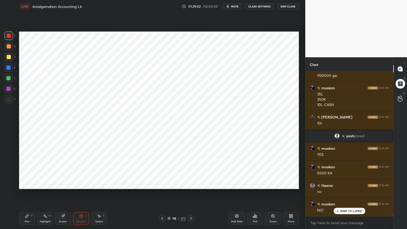
click at [31, 184] on div "Pen P" at bounding box center [27, 218] width 16 height 13
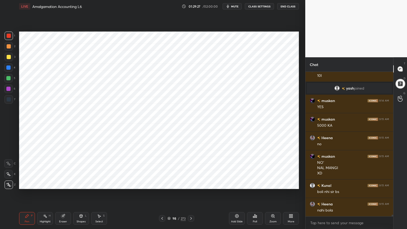
scroll to position [12449, 0]
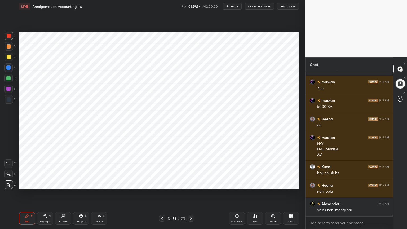
click at [49, 184] on div "Highlight" at bounding box center [45, 221] width 11 height 3
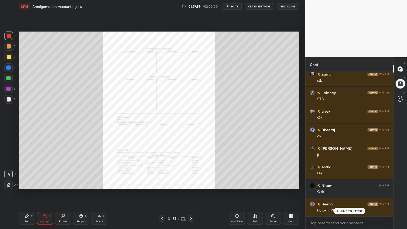
scroll to position [12635, 0]
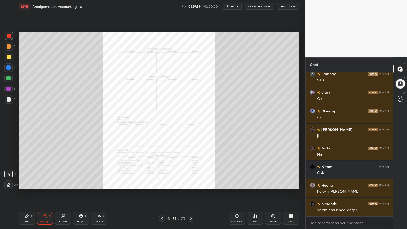
click at [272, 184] on icon at bounding box center [272, 215] width 3 height 3
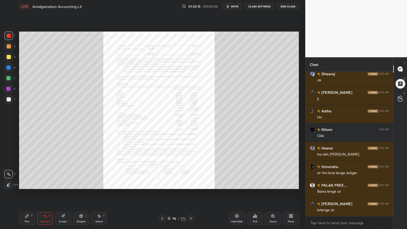
scroll to position [12690, 0]
click at [236, 184] on icon at bounding box center [237, 216] width 4 height 4
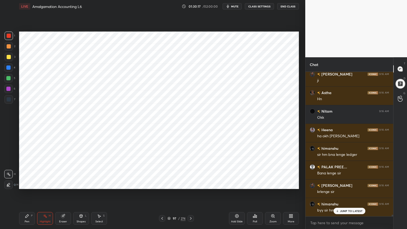
click at [11, 68] on div at bounding box center [8, 67] width 8 height 8
click at [25, 184] on div "Pen" at bounding box center [27, 221] width 5 height 3
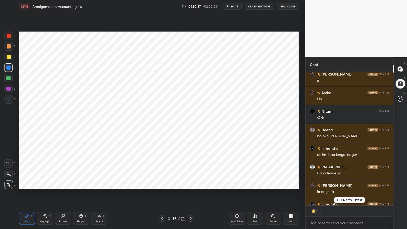
scroll to position [2, 2]
click at [97, 184] on div "Select S" at bounding box center [99, 218] width 16 height 13
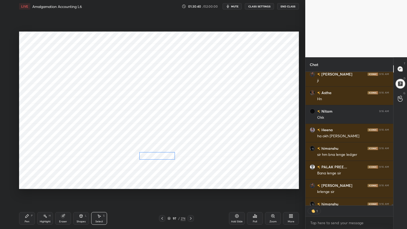
scroll to position [12701, 0]
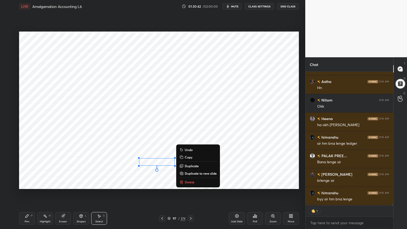
click at [21, 184] on div "Pen P" at bounding box center [27, 218] width 16 height 13
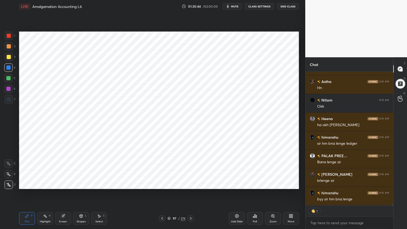
click at [87, 184] on div "Shapes L" at bounding box center [81, 218] width 16 height 13
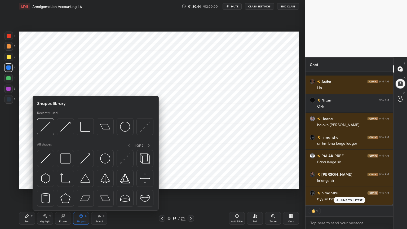
click at [87, 184] on div "Shapes L" at bounding box center [81, 218] width 16 height 13
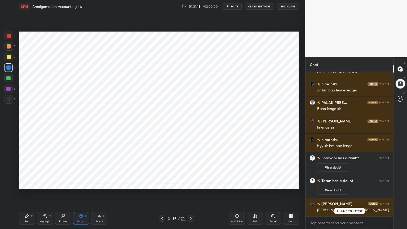
scroll to position [12563, 0]
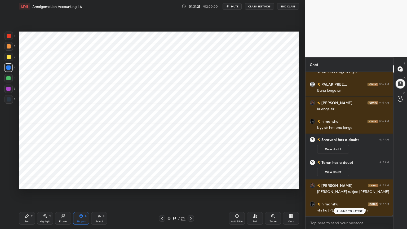
click at [30, 184] on div "Pen P" at bounding box center [27, 218] width 16 height 13
click at [12, 105] on div "7" at bounding box center [10, 100] width 11 height 11
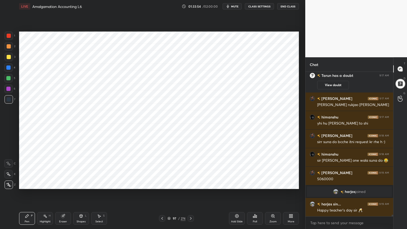
scroll to position [12626, 0]
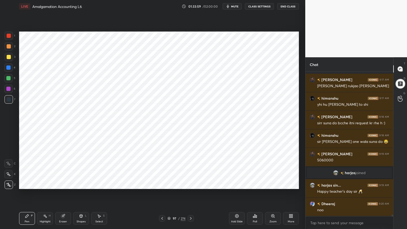
click at [10, 92] on div at bounding box center [8, 89] width 8 height 8
click at [10, 100] on div at bounding box center [9, 99] width 4 height 4
click at [9, 90] on div at bounding box center [8, 89] width 4 height 4
click at [7, 103] on div at bounding box center [9, 99] width 8 height 8
click at [11, 90] on div at bounding box center [8, 89] width 8 height 8
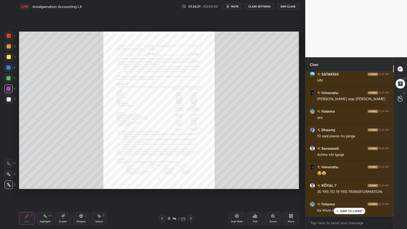
scroll to position [13011, 0]
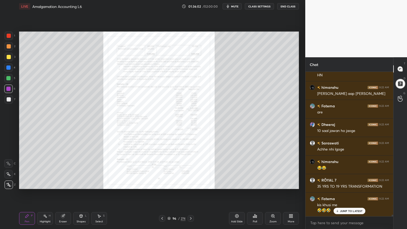
click at [273, 184] on div "Zoom" at bounding box center [273, 218] width 16 height 13
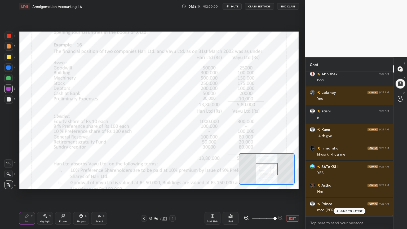
scroll to position [13271, 0]
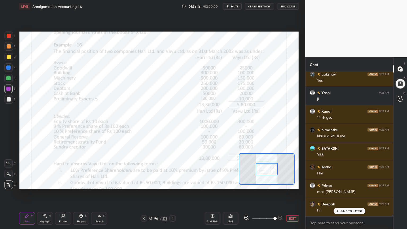
click at [265, 169] on div at bounding box center [267, 169] width 22 height 12
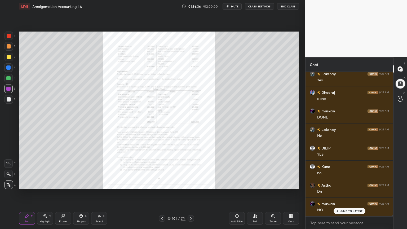
scroll to position [13633, 0]
click at [275, 184] on div "Zoom" at bounding box center [273, 218] width 16 height 13
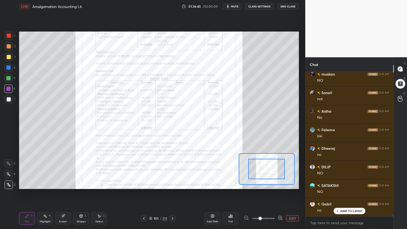
click at [262, 184] on span at bounding box center [260, 218] width 3 height 3
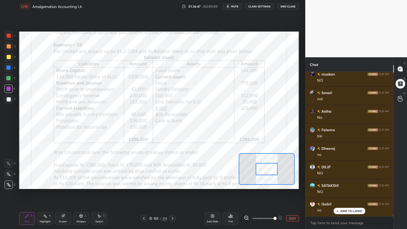
click at [5, 163] on div at bounding box center [8, 163] width 8 height 8
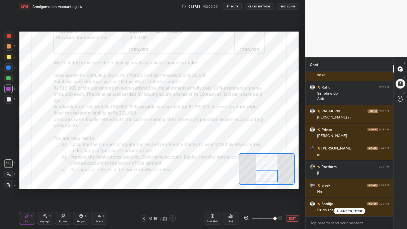
scroll to position [13959, 0]
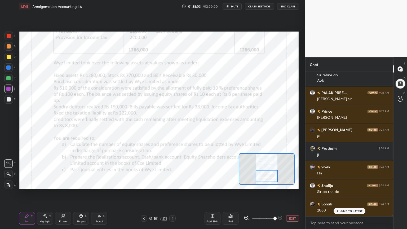
click at [7, 37] on div at bounding box center [9, 36] width 4 height 4
click at [43, 184] on div "Highlight" at bounding box center [45, 221] width 11 height 3
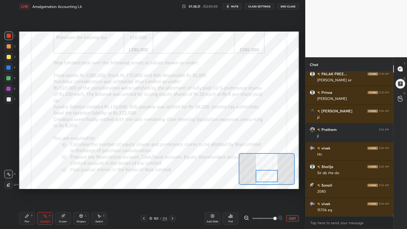
click at [25, 184] on div "Pen" at bounding box center [27, 221] width 5 height 3
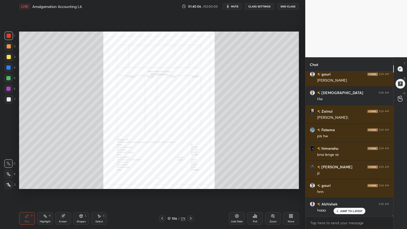
scroll to position [14354, 0]
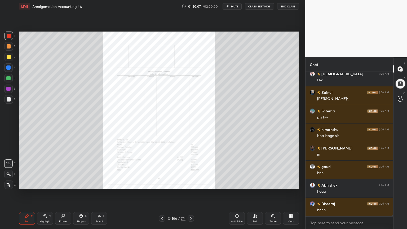
click at [272, 184] on icon at bounding box center [272, 215] width 3 height 3
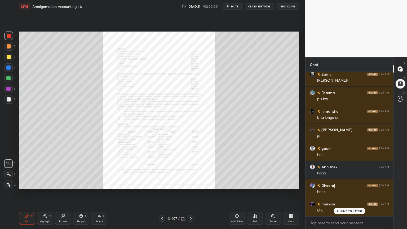
click at [276, 184] on div "Zoom" at bounding box center [273, 218] width 16 height 13
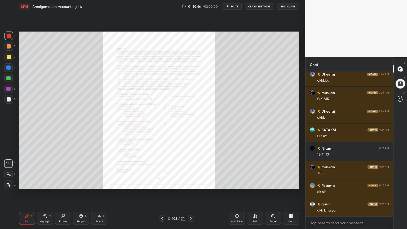
scroll to position [14624, 0]
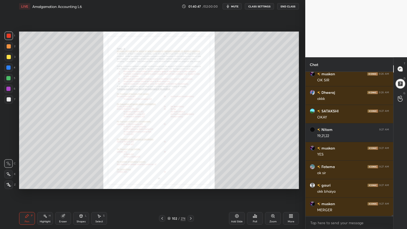
click at [272, 184] on icon at bounding box center [273, 216] width 4 height 4
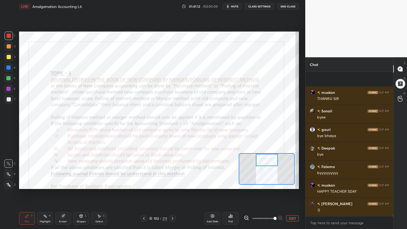
scroll to position [14921, 0]
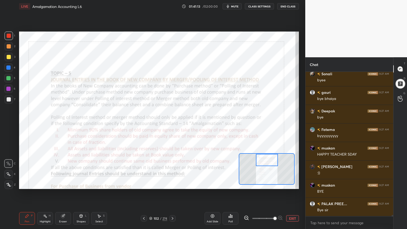
click at [287, 7] on button "End Class" at bounding box center [288, 6] width 22 height 6
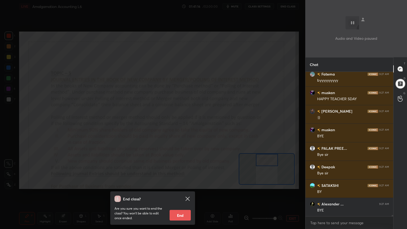
scroll to position [14995, 0]
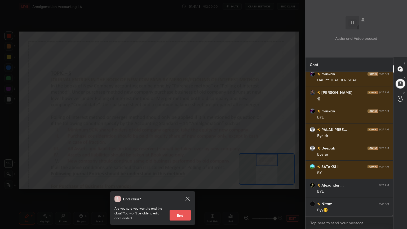
click at [179, 184] on button "End" at bounding box center [180, 215] width 21 height 11
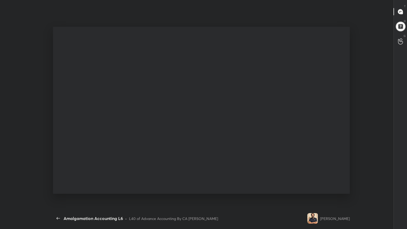
scroll to position [169, 81]
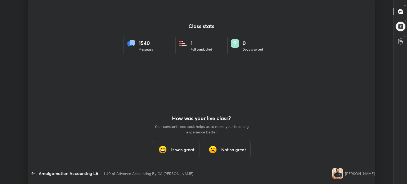
type textarea "x"
